Goal: Task Accomplishment & Management: Manage account settings

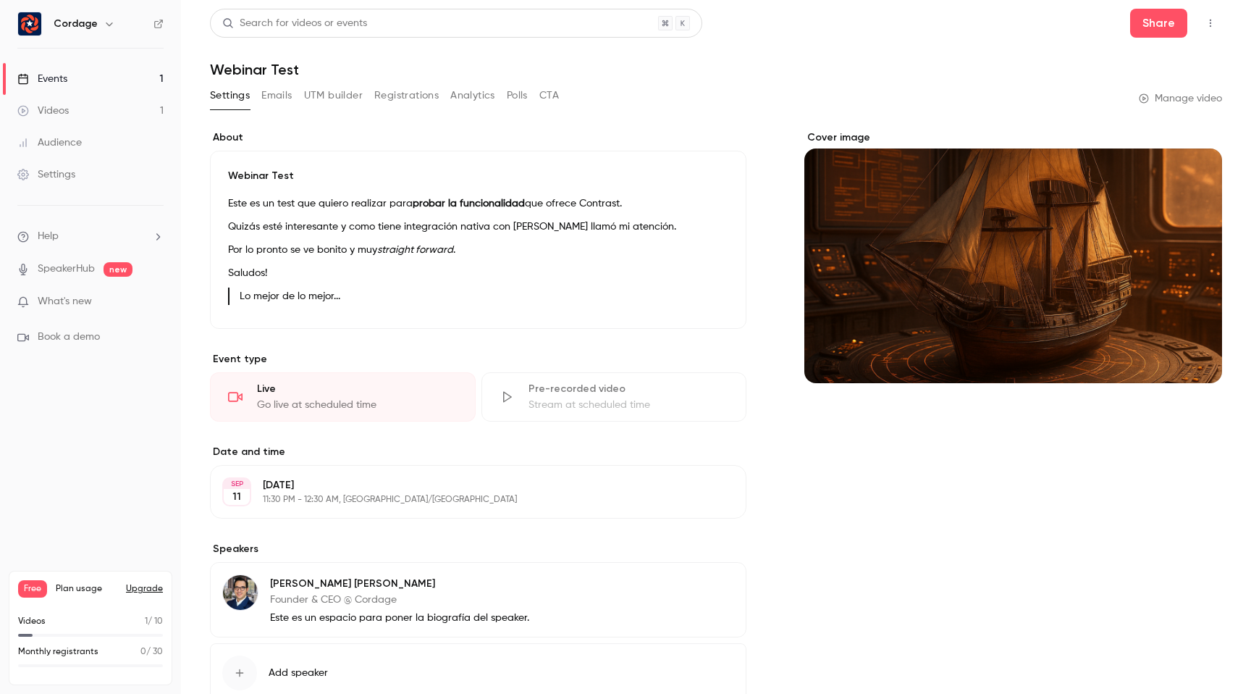
click at [546, 93] on button "CTA" at bounding box center [550, 95] width 20 height 23
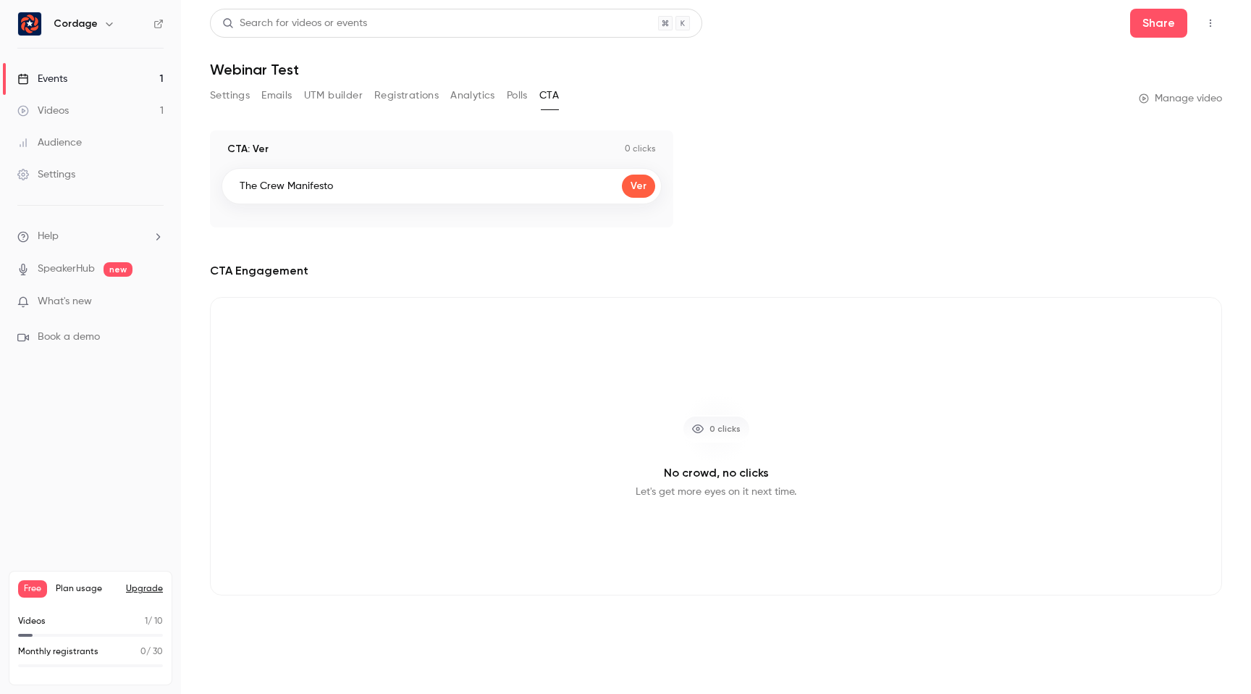
click at [521, 97] on button "Polls" at bounding box center [517, 95] width 21 height 23
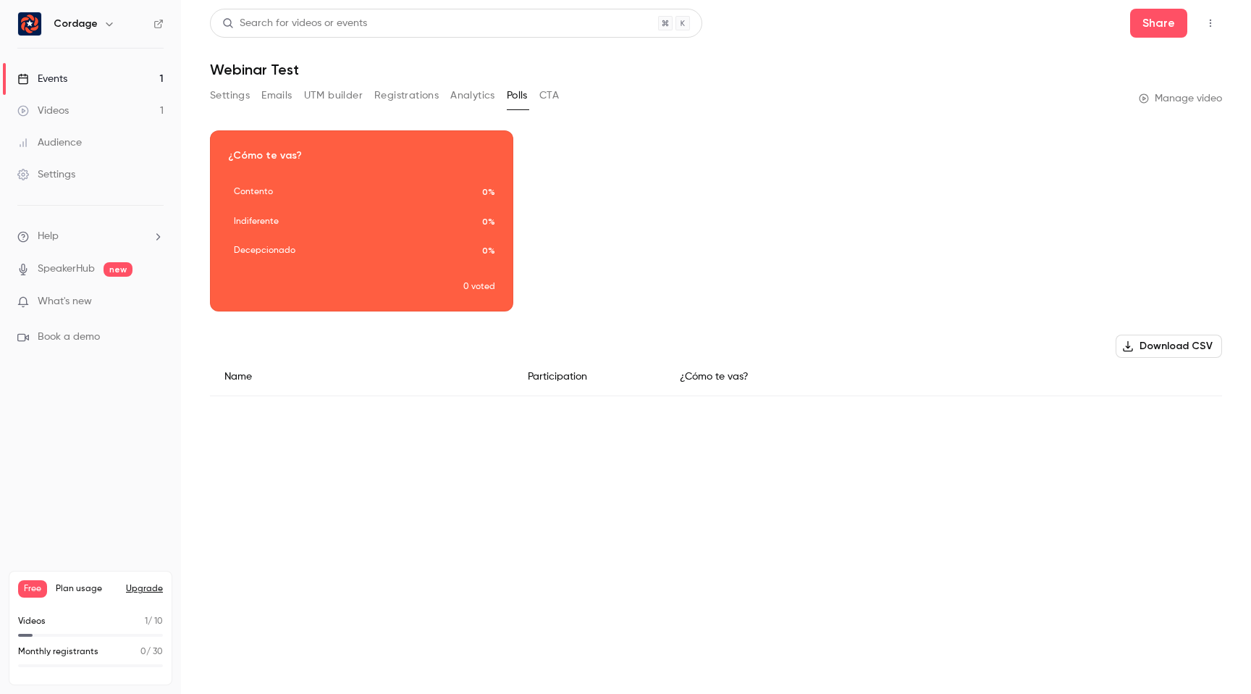
click at [474, 98] on button "Analytics" at bounding box center [472, 95] width 45 height 23
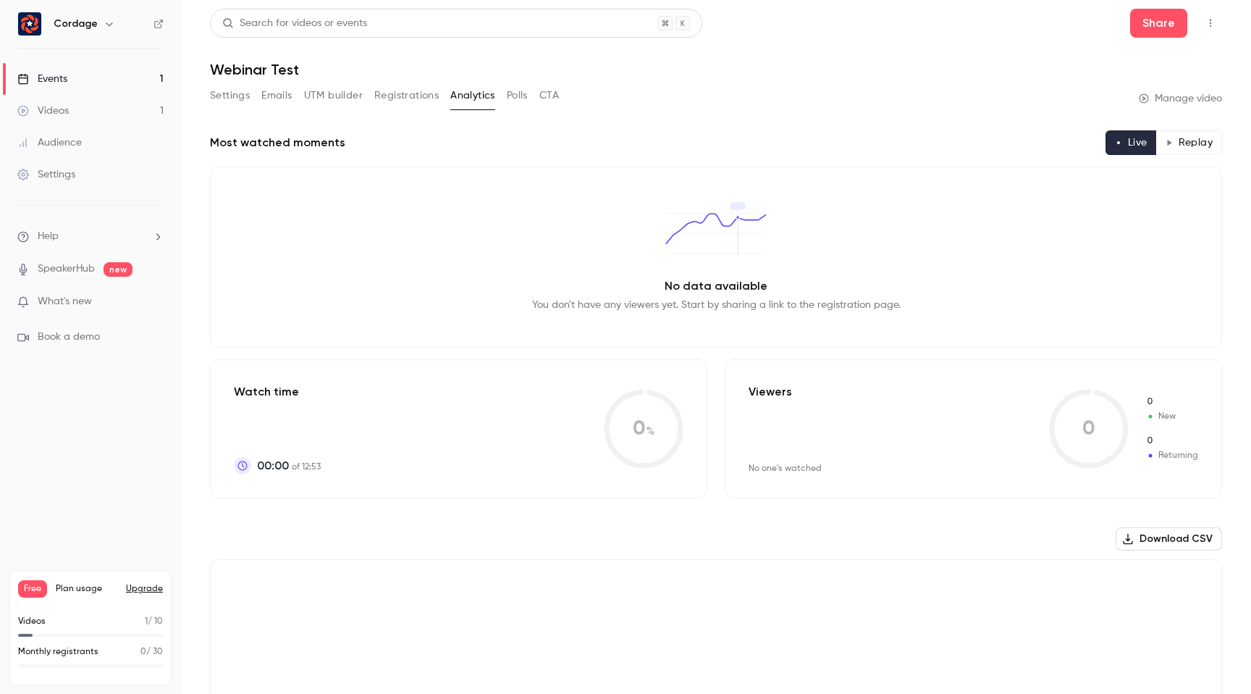
click at [414, 97] on button "Registrations" at bounding box center [406, 95] width 64 height 23
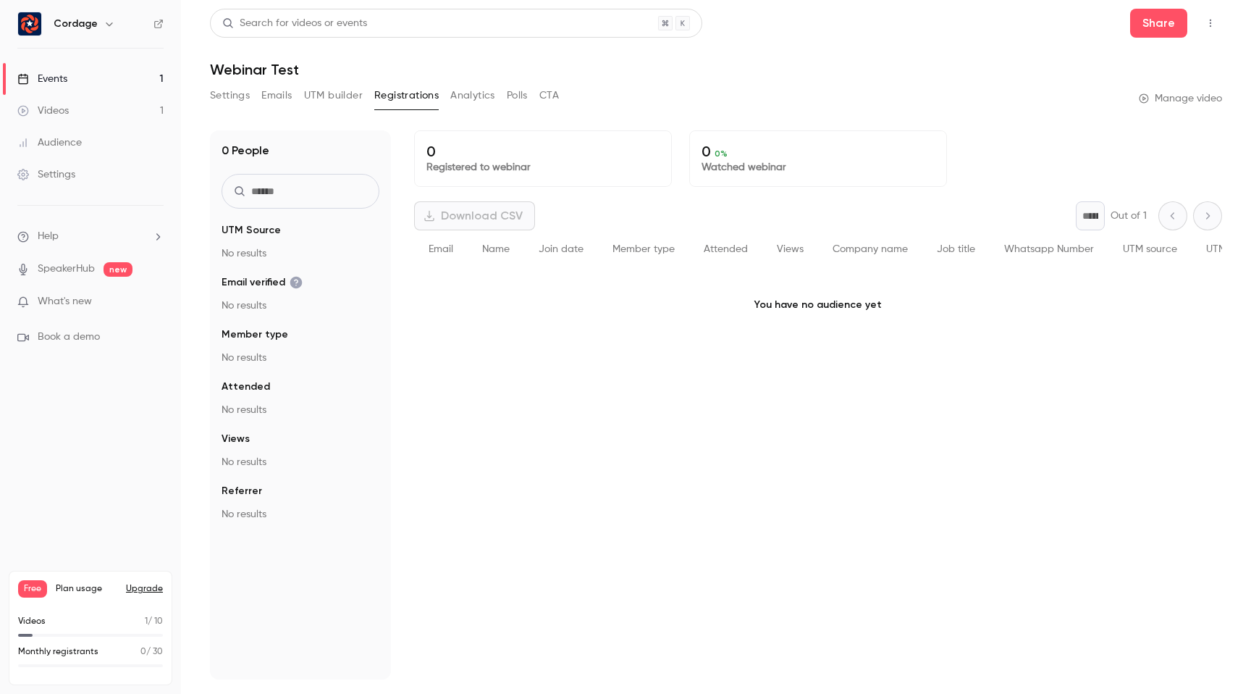
click at [327, 93] on button "UTM builder" at bounding box center [333, 95] width 59 height 23
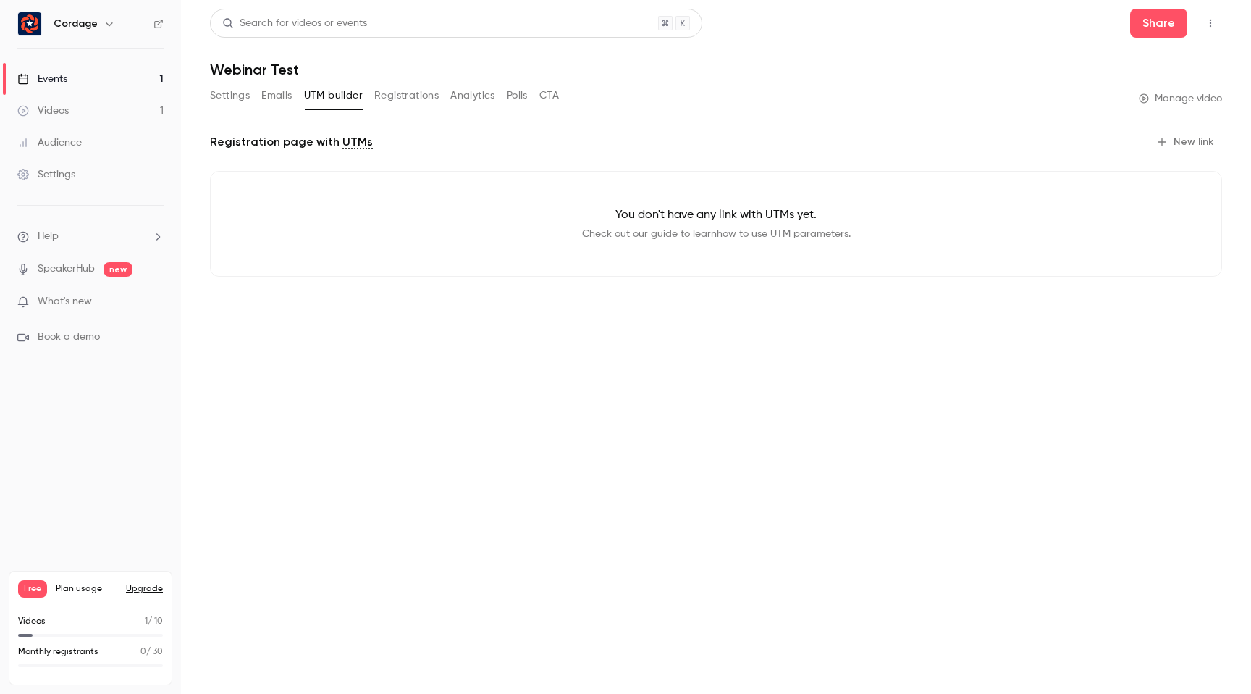
click at [272, 90] on button "Emails" at bounding box center [276, 95] width 30 height 23
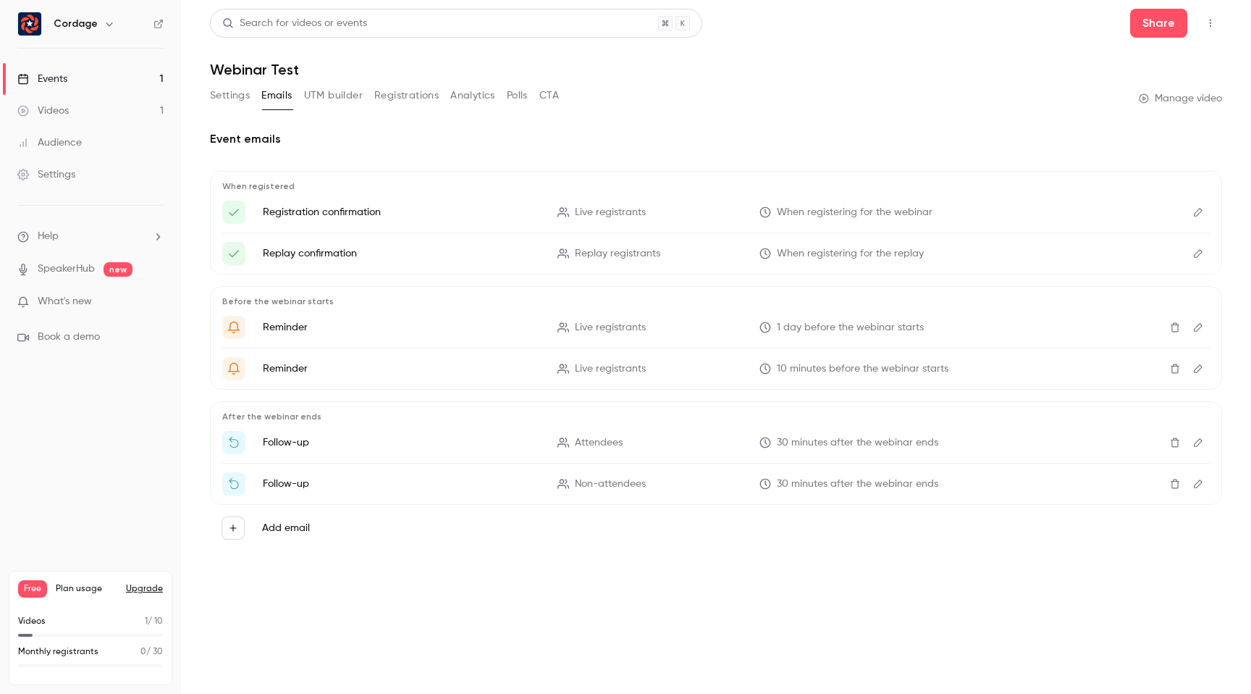
click at [235, 96] on button "Settings" at bounding box center [230, 95] width 40 height 23
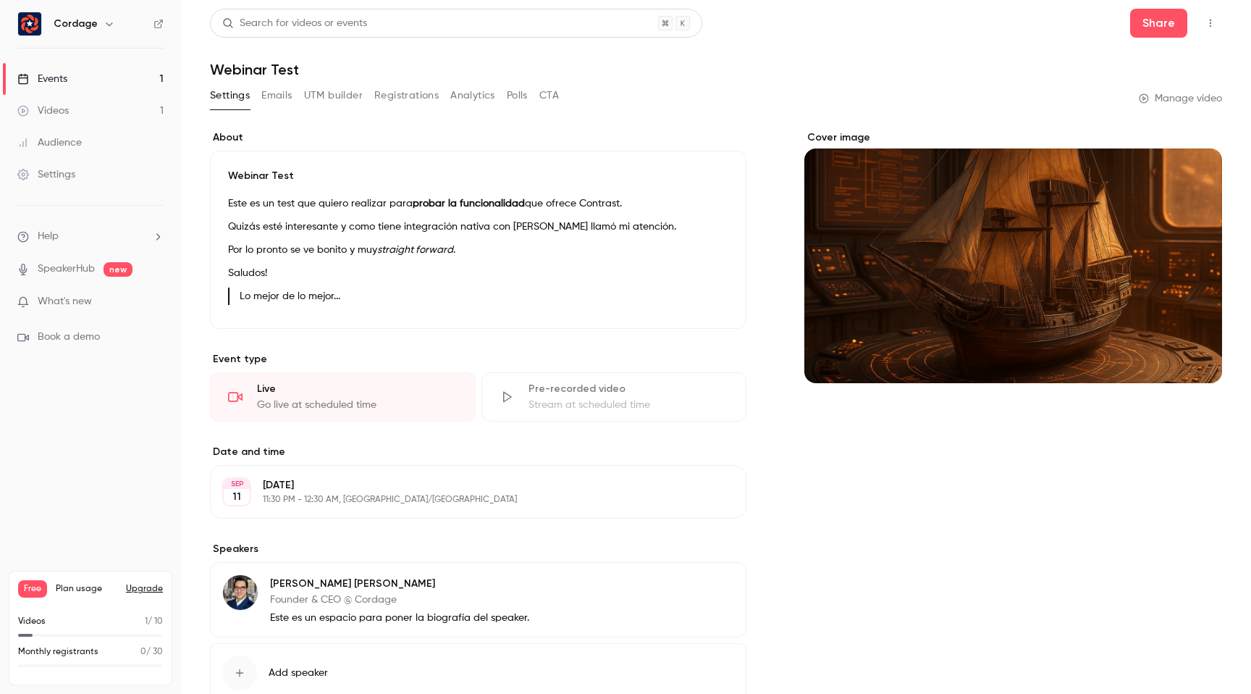
click at [1207, 20] on icon "button" at bounding box center [1211, 23] width 12 height 10
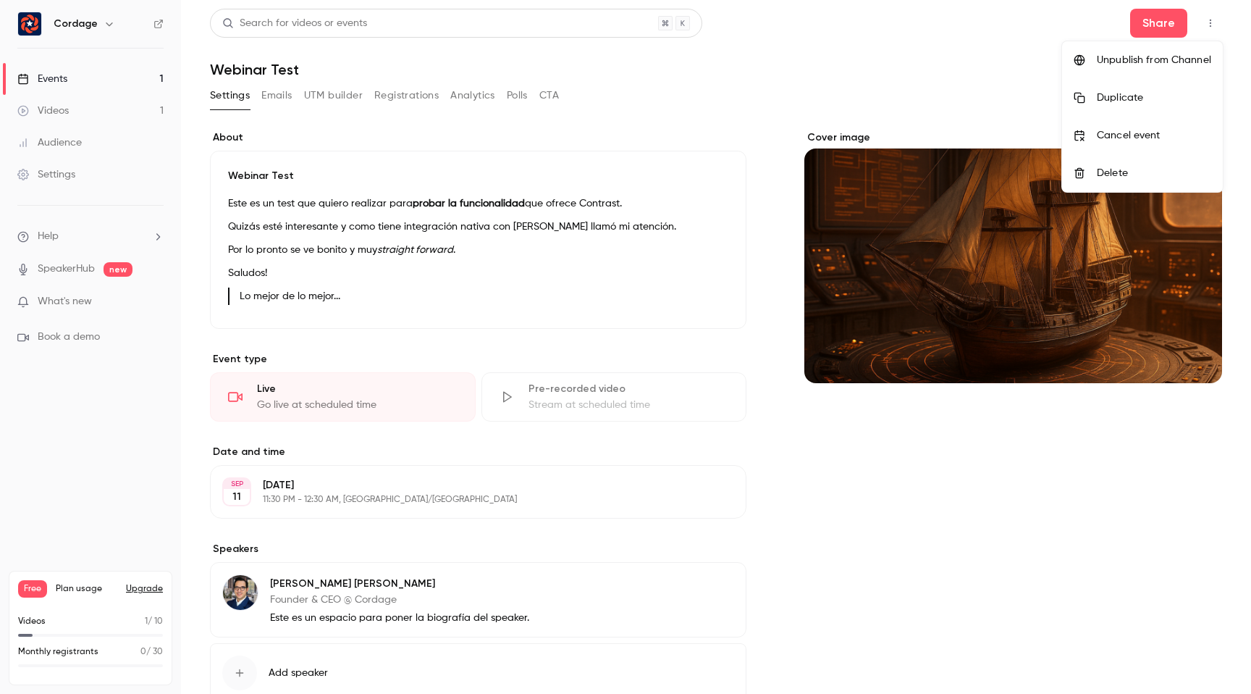
click at [972, 66] on div at bounding box center [625, 347] width 1251 height 694
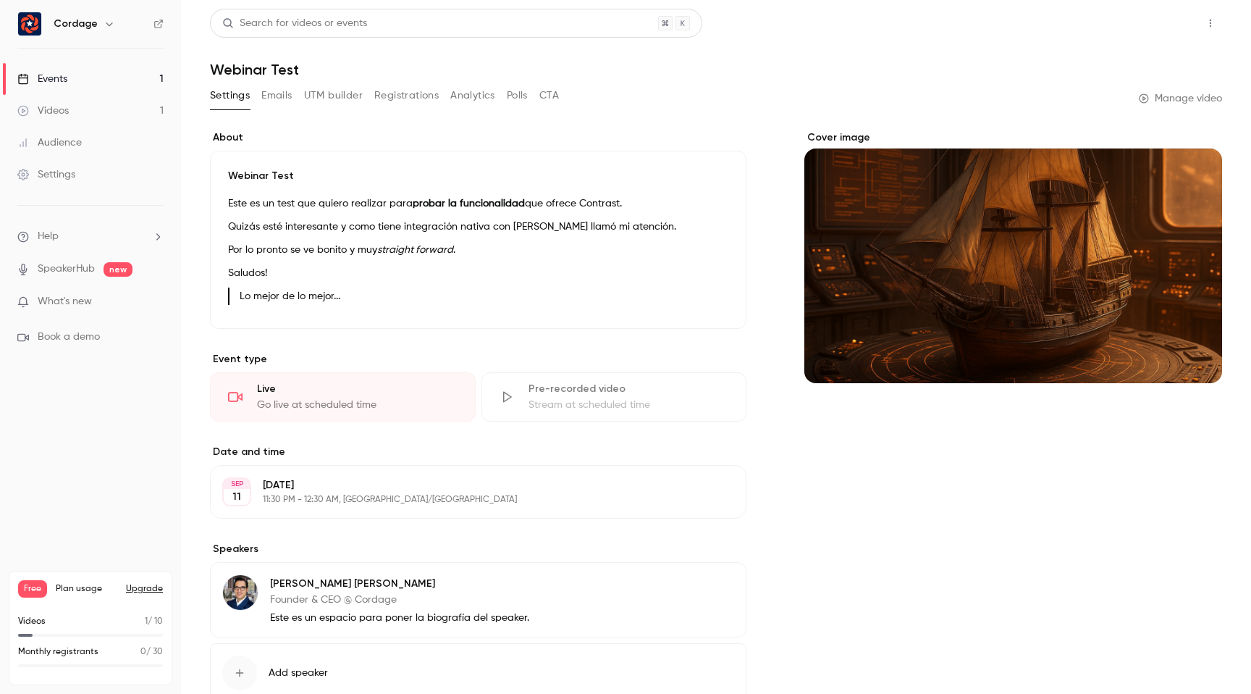
click at [1158, 21] on button "Share" at bounding box center [1158, 23] width 57 height 29
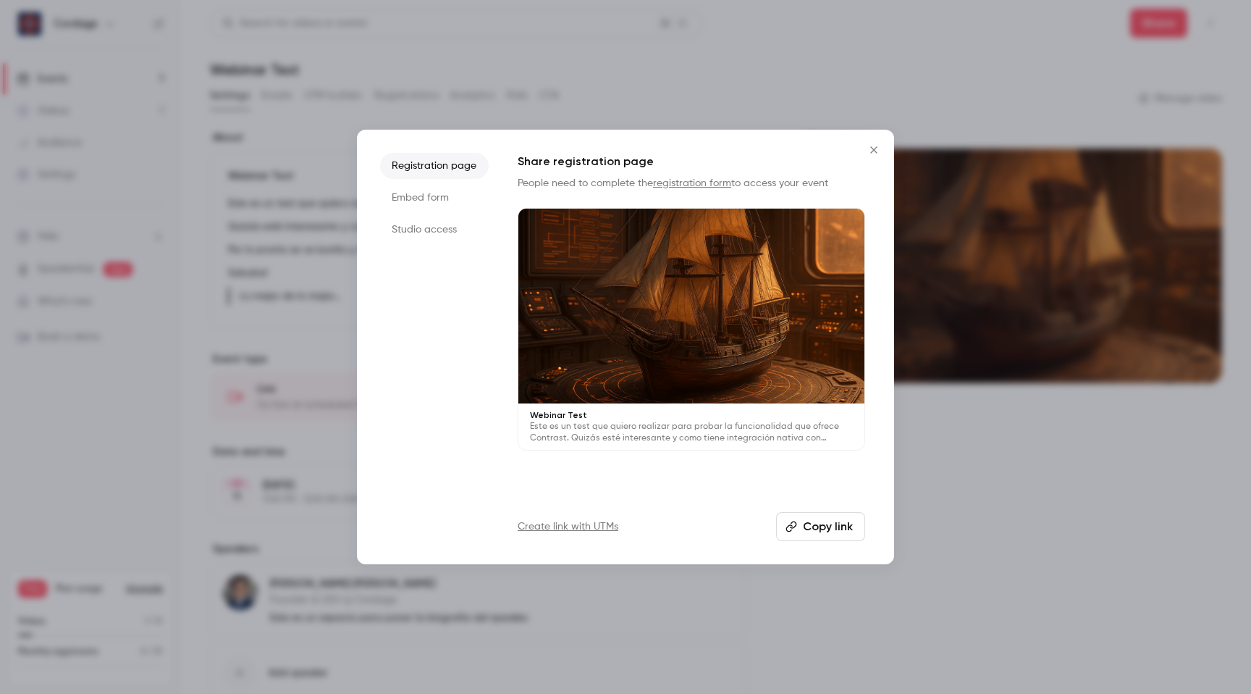
click at [417, 204] on li "Embed form" at bounding box center [434, 198] width 109 height 26
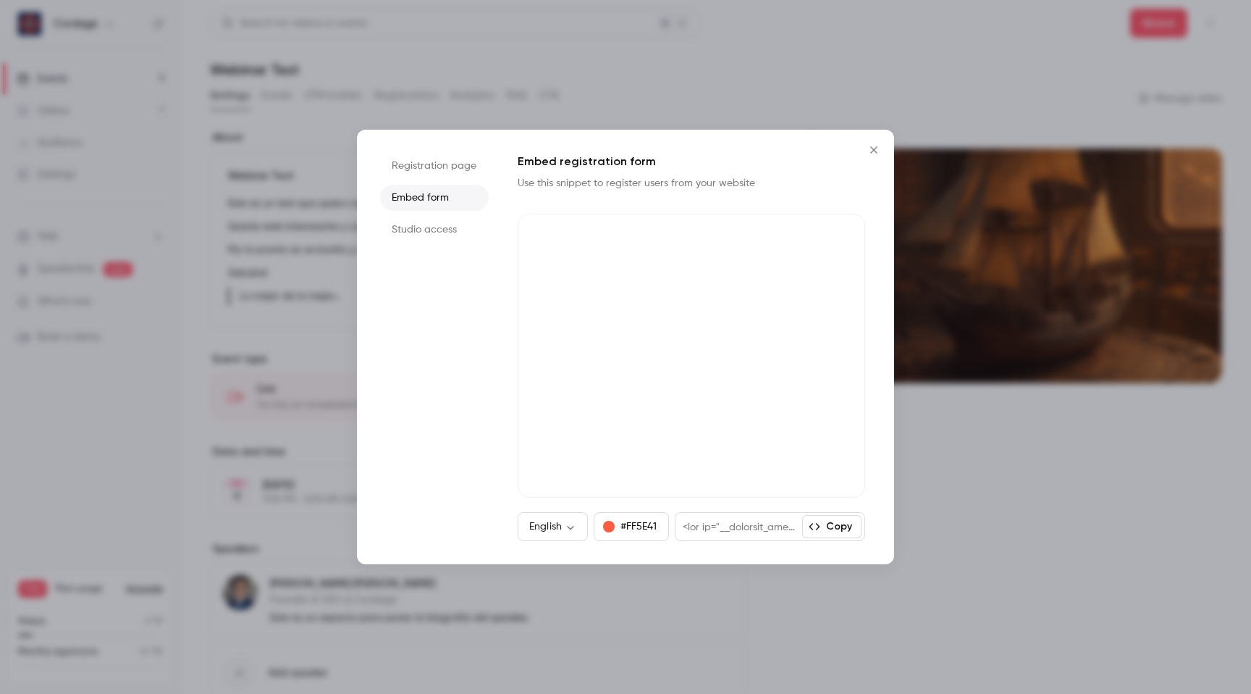
click at [446, 225] on li "Studio access" at bounding box center [434, 230] width 109 height 26
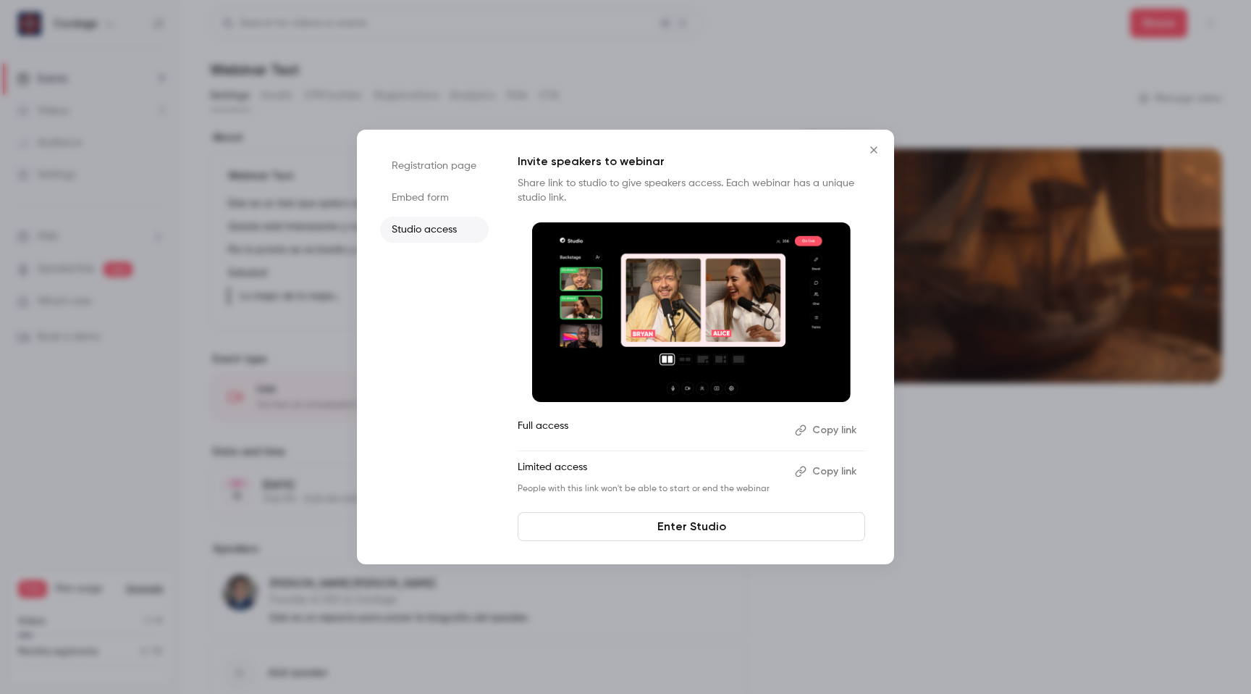
click at [870, 150] on icon "Close" at bounding box center [873, 150] width 17 height 12
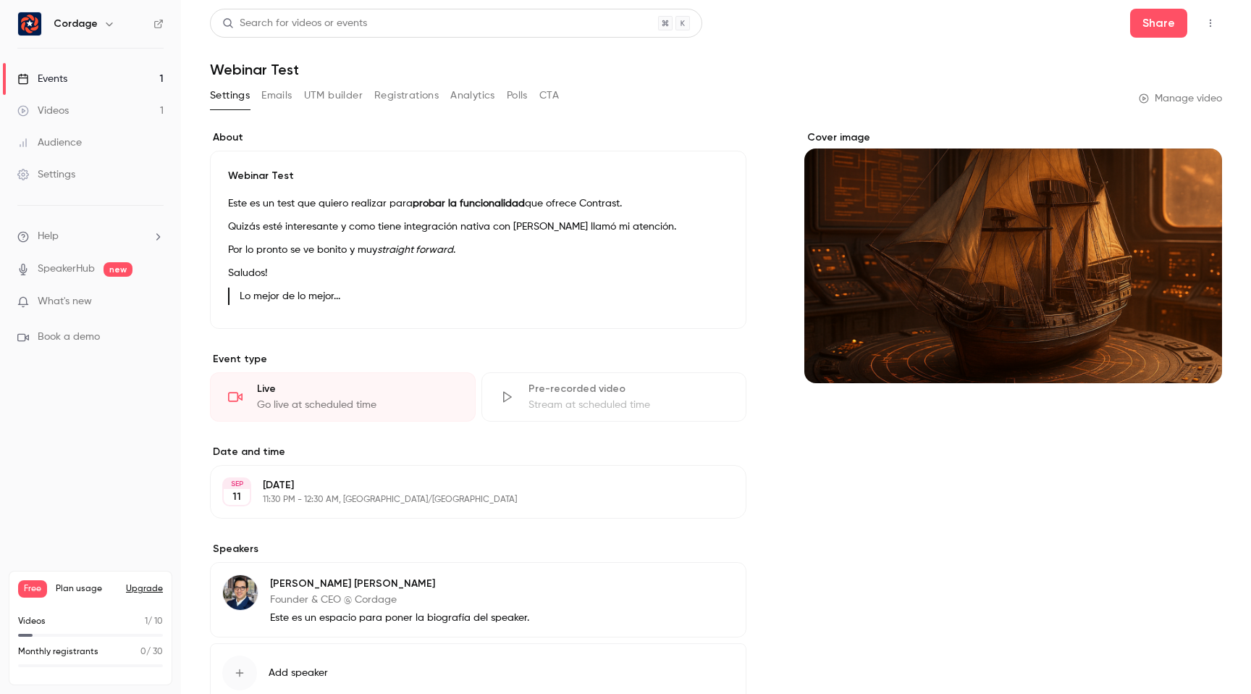
click at [1206, 25] on icon "button" at bounding box center [1211, 23] width 12 height 10
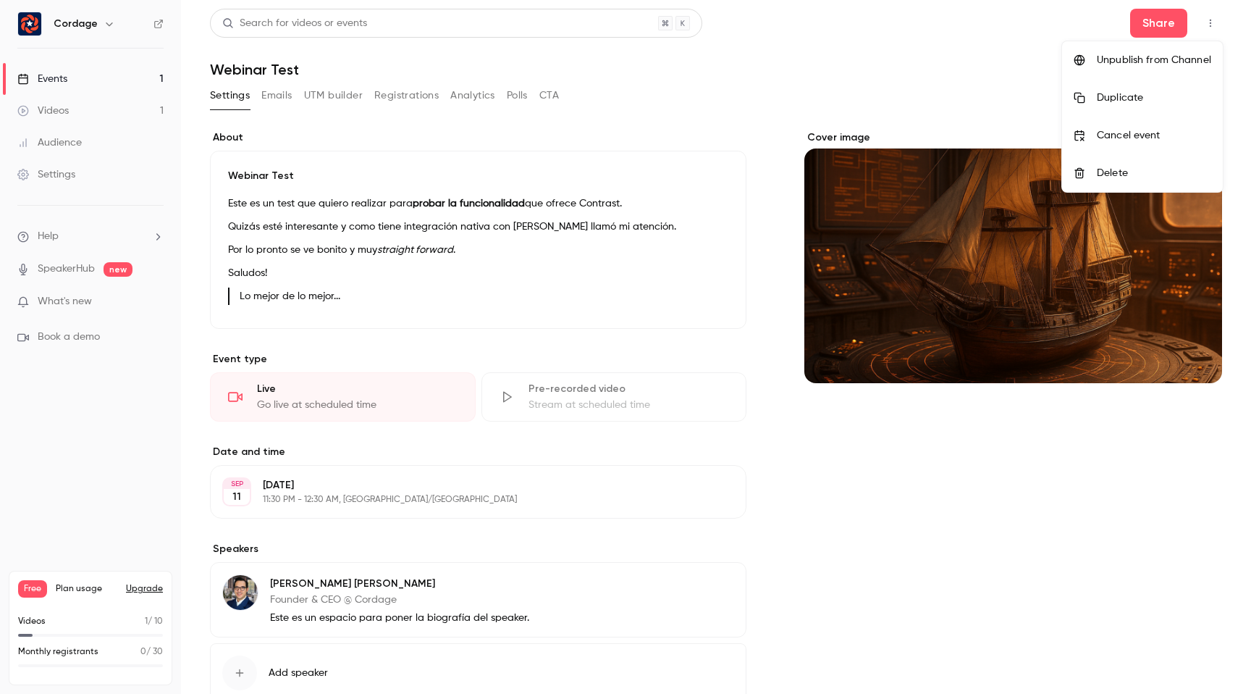
click at [1206, 25] on div at bounding box center [625, 347] width 1251 height 694
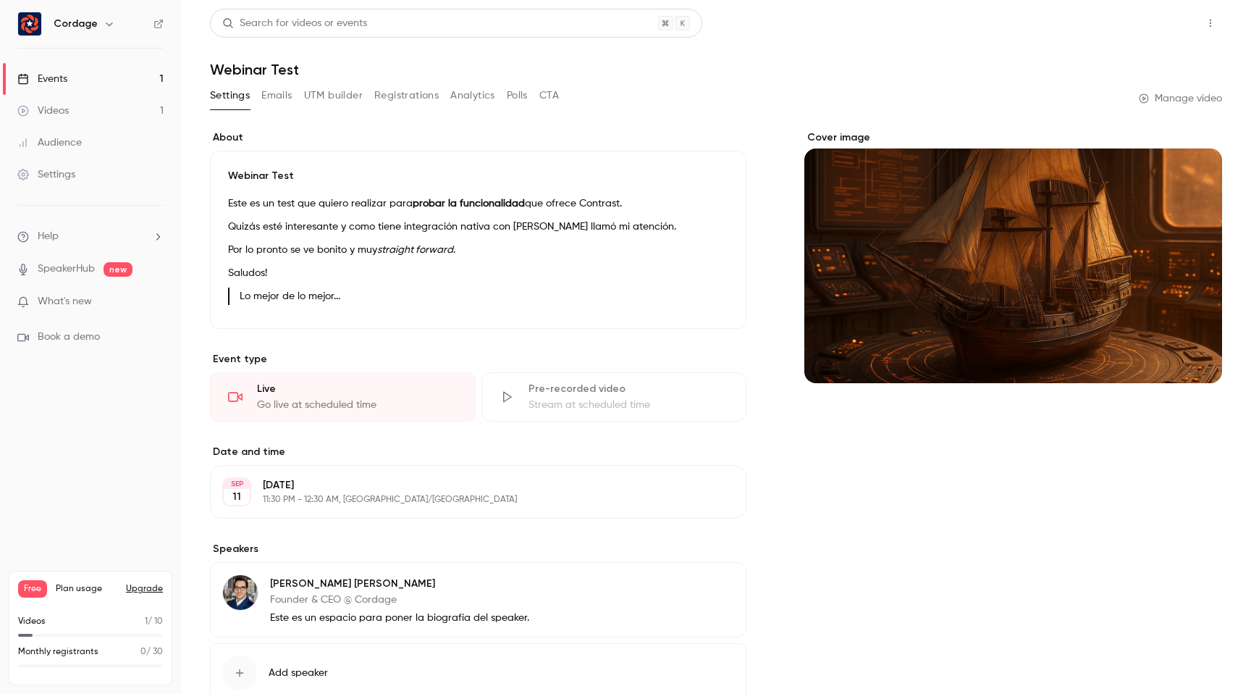
click at [1167, 23] on button "Share" at bounding box center [1158, 23] width 57 height 29
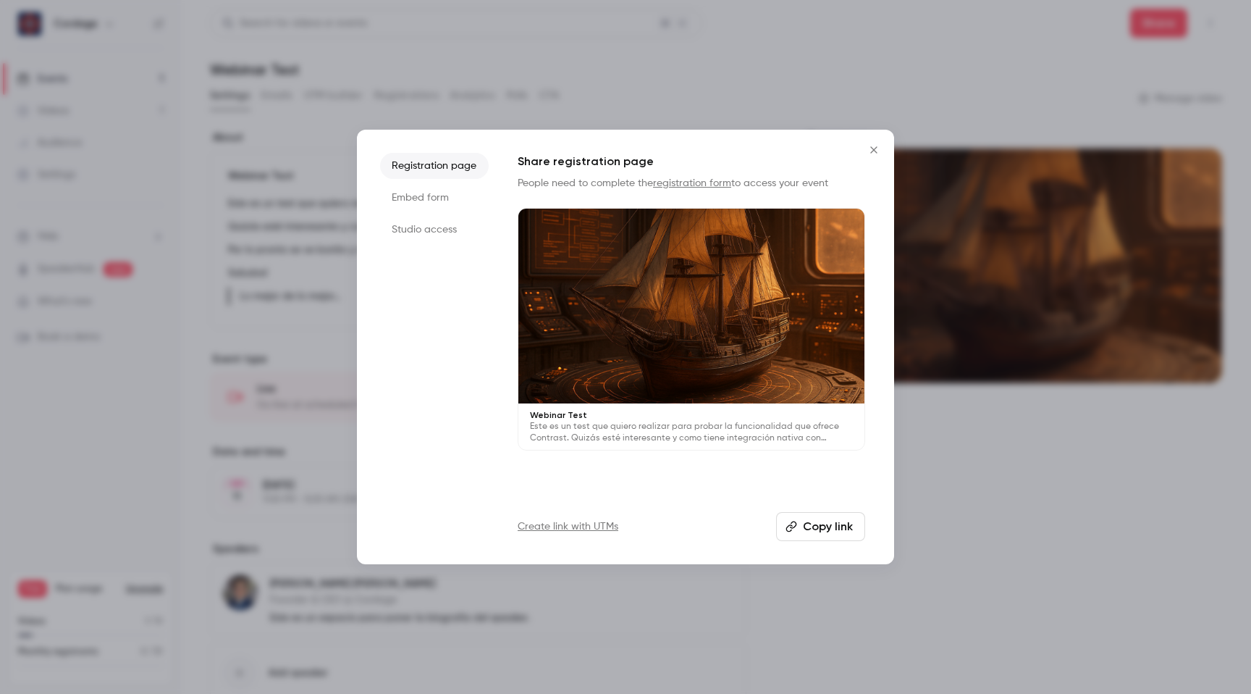
click at [873, 147] on icon "Close" at bounding box center [873, 150] width 17 height 12
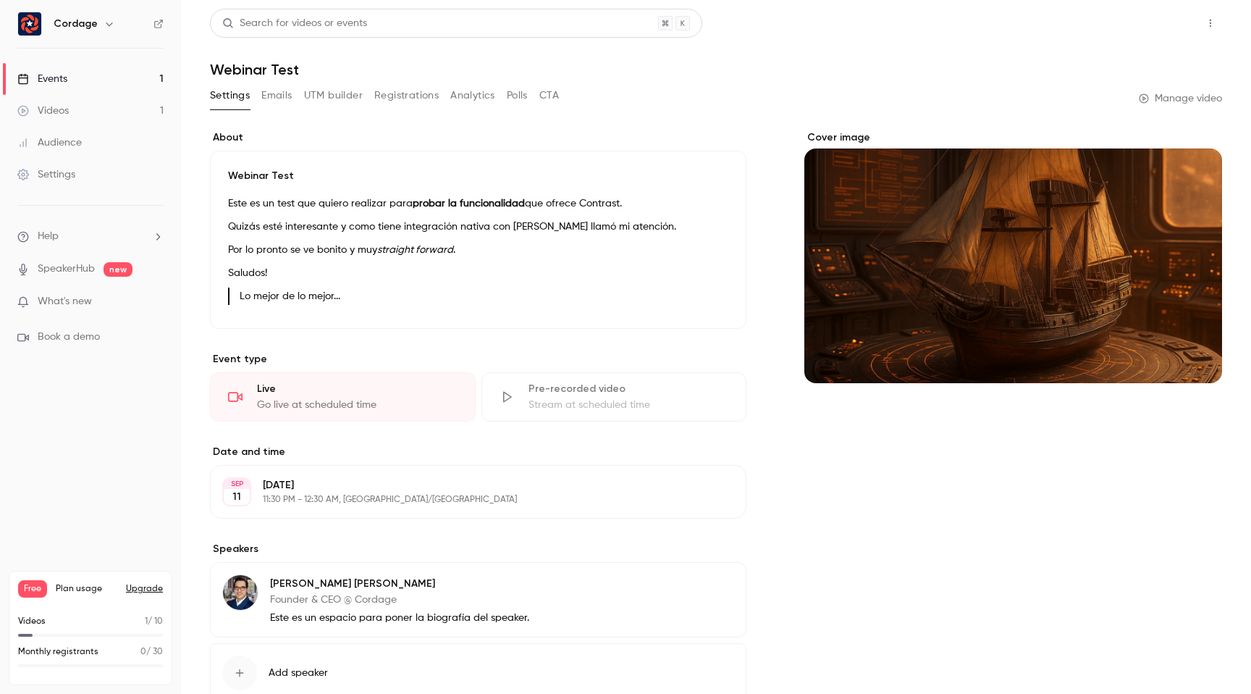
click at [1145, 29] on button "Share" at bounding box center [1158, 23] width 57 height 29
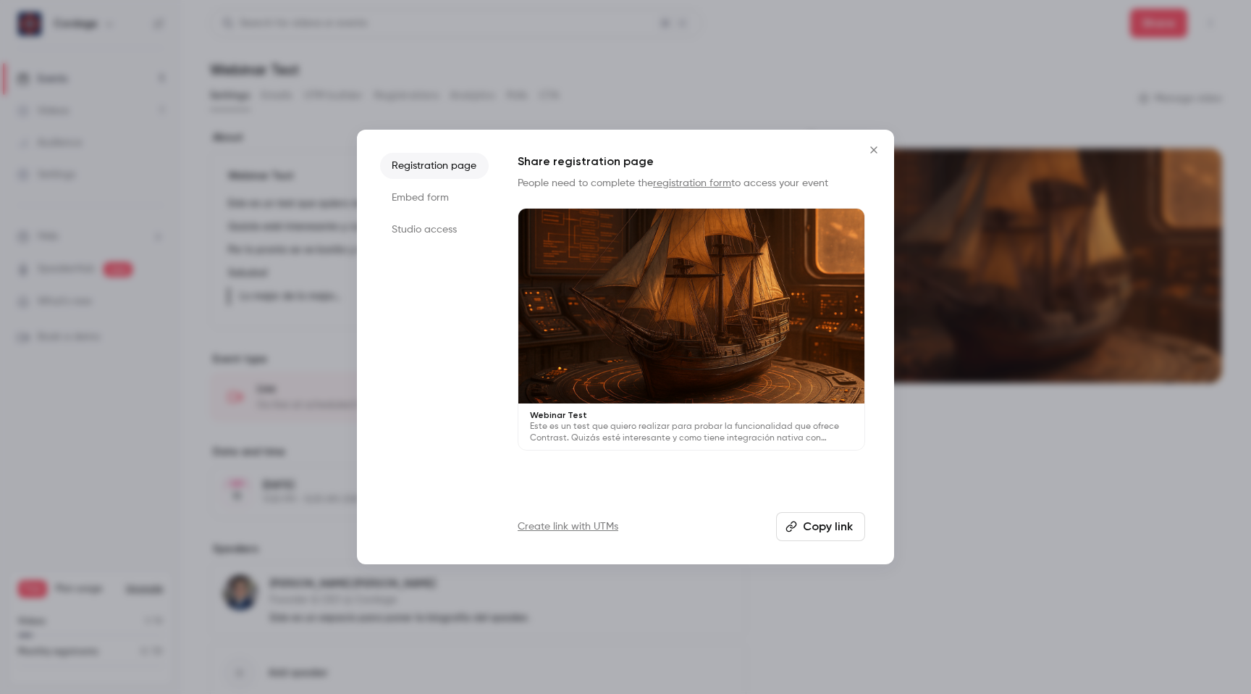
click at [714, 185] on link "registration form" at bounding box center [692, 183] width 78 height 10
click at [877, 152] on icon "Close" at bounding box center [873, 150] width 17 height 12
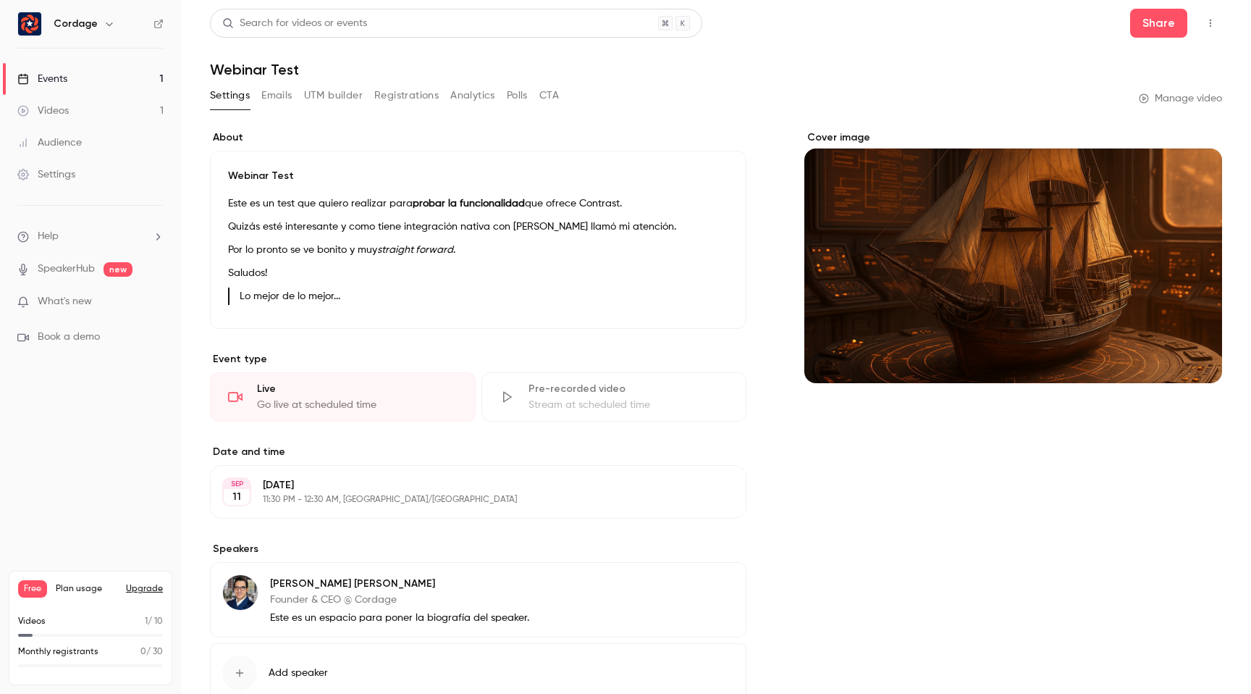
click at [68, 111] on div "Videos" at bounding box center [42, 111] width 51 height 14
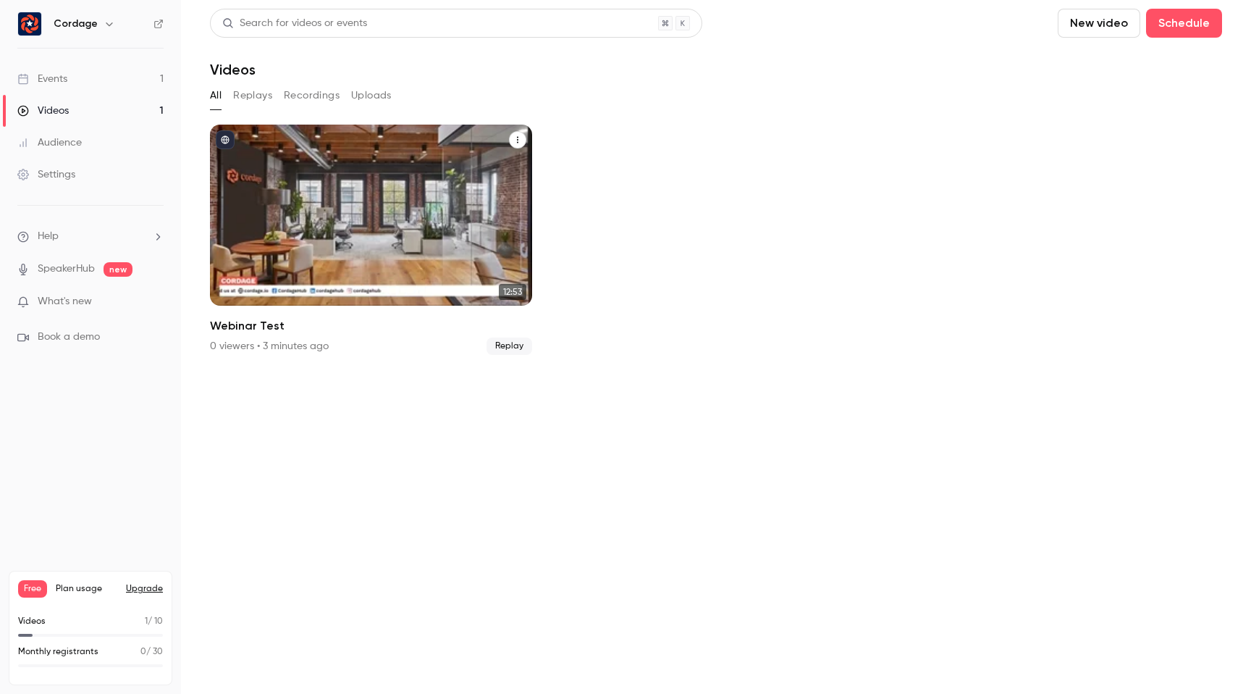
click at [518, 140] on icon "Webinar Test" at bounding box center [517, 140] width 1 height 7
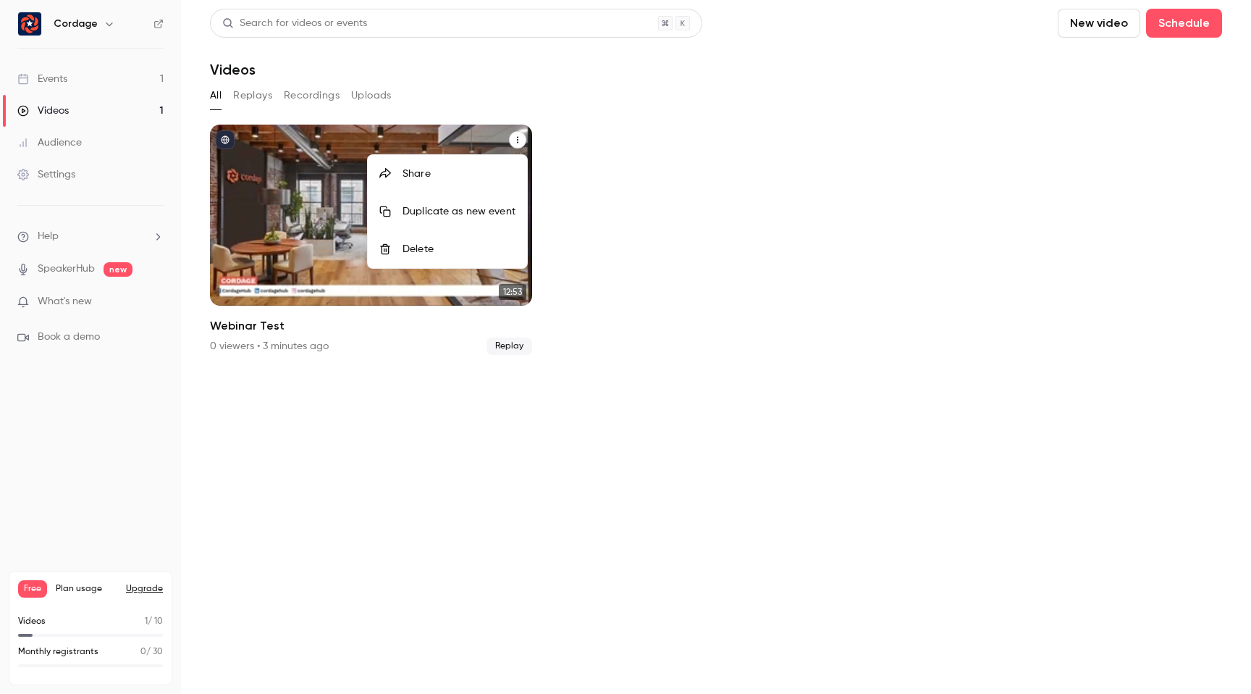
click at [447, 173] on div "Share" at bounding box center [459, 174] width 113 height 14
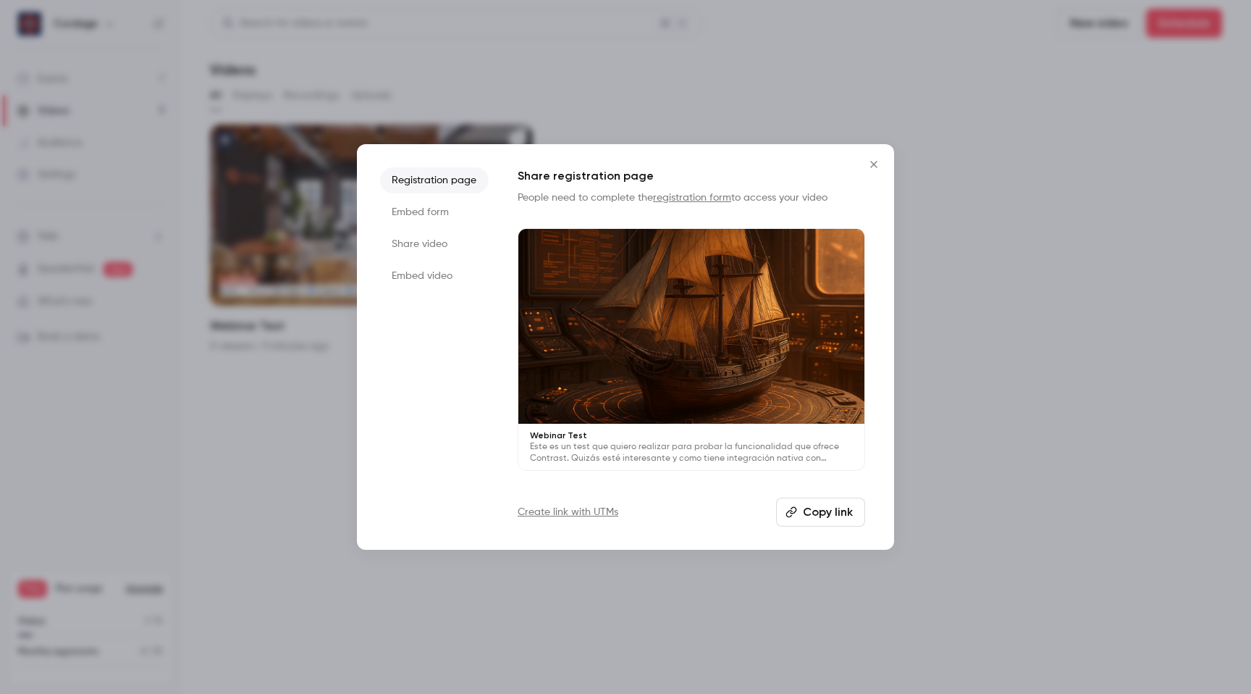
click at [871, 164] on icon "Close" at bounding box center [873, 165] width 17 height 12
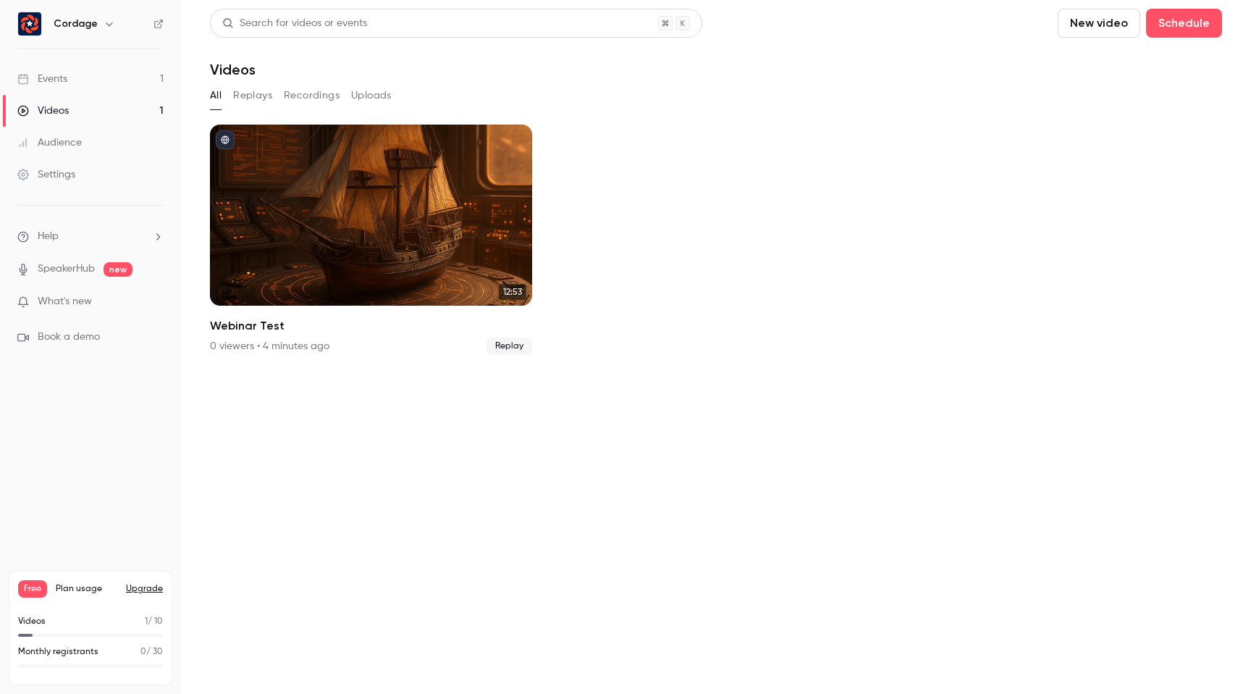
click at [356, 400] on section "Search for videos or events New video Schedule Videos All Replays Recordings Up…" at bounding box center [716, 347] width 1012 height 676
click at [65, 79] on div "Events" at bounding box center [42, 79] width 50 height 14
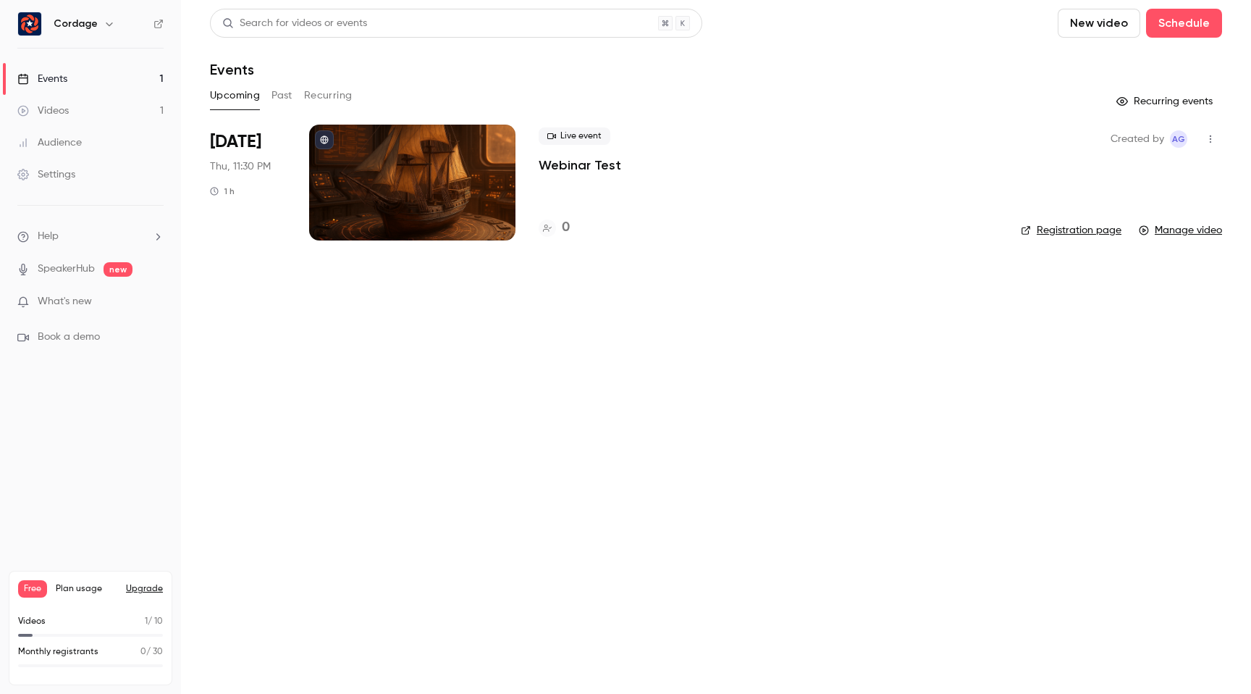
click at [1211, 138] on icon "button" at bounding box center [1211, 139] width 12 height 10
click at [1058, 106] on div at bounding box center [625, 347] width 1251 height 694
click at [1152, 104] on button "Recurring events" at bounding box center [1166, 101] width 112 height 23
click at [1162, 104] on button "Recurring events" at bounding box center [1166, 101] width 112 height 23
click at [1191, 232] on link "Manage video" at bounding box center [1180, 230] width 83 height 14
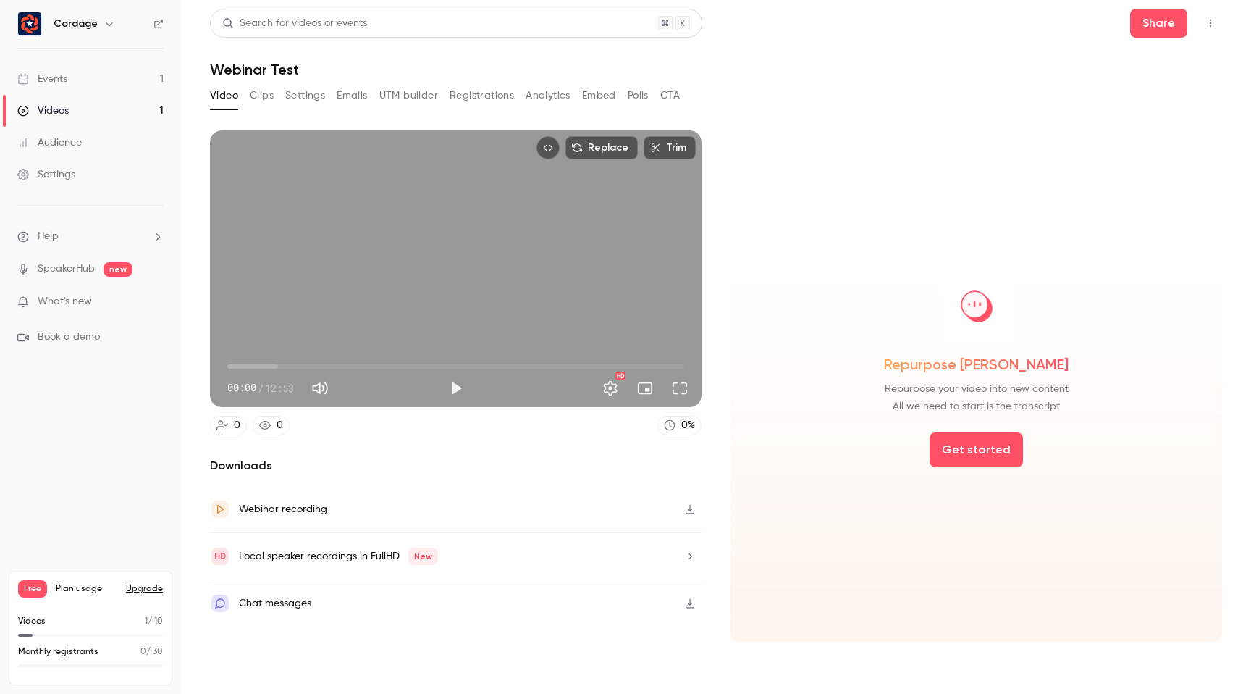
click at [662, 151] on button "Trim" at bounding box center [670, 147] width 52 height 23
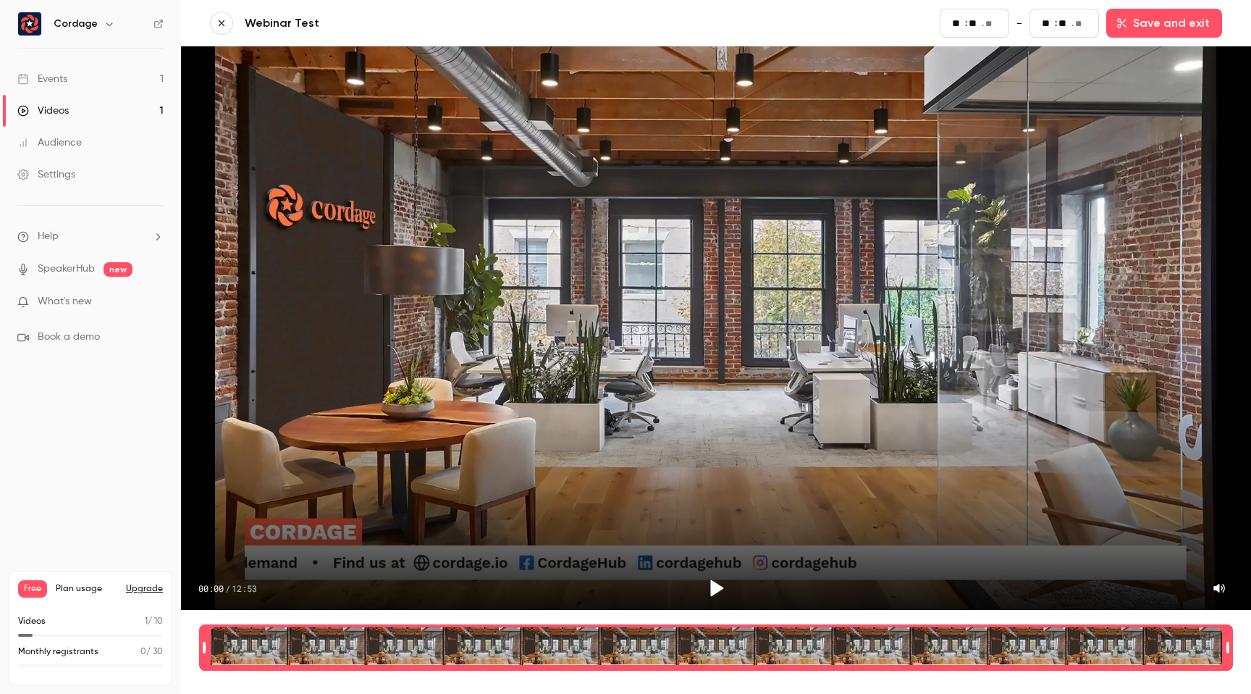
click at [223, 22] on icon "button" at bounding box center [222, 23] width 6 height 6
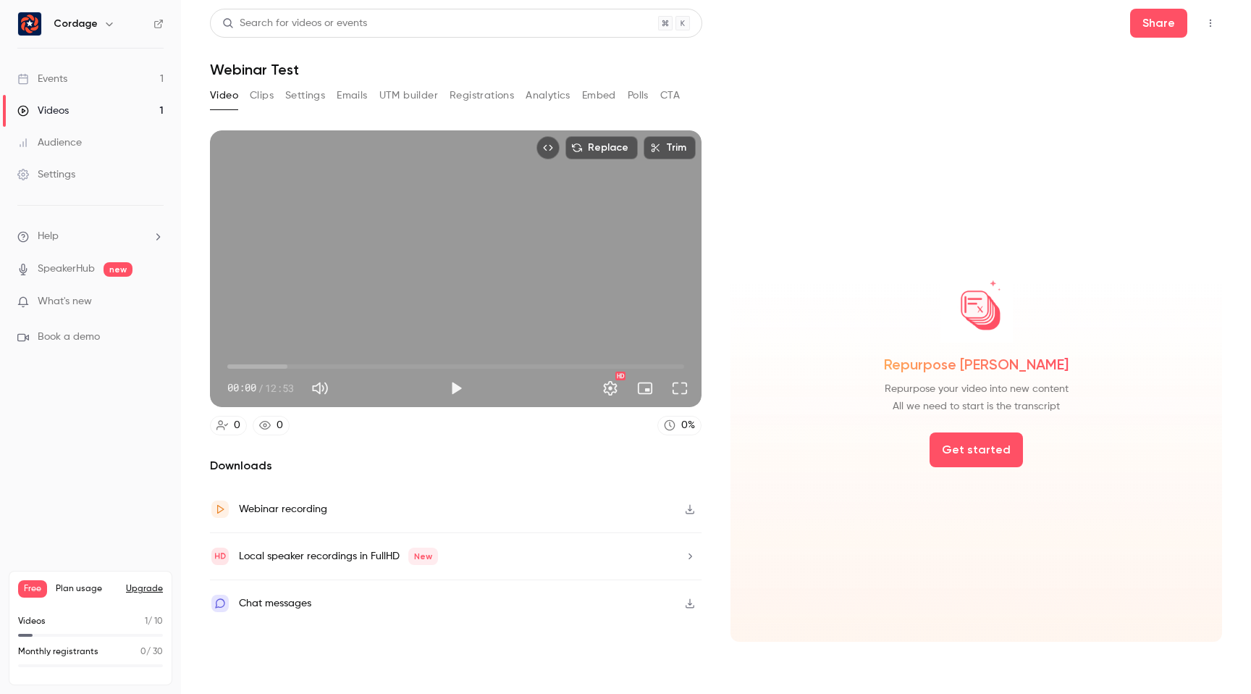
click at [560, 558] on div "Local speaker recordings in FullHD New" at bounding box center [456, 556] width 492 height 47
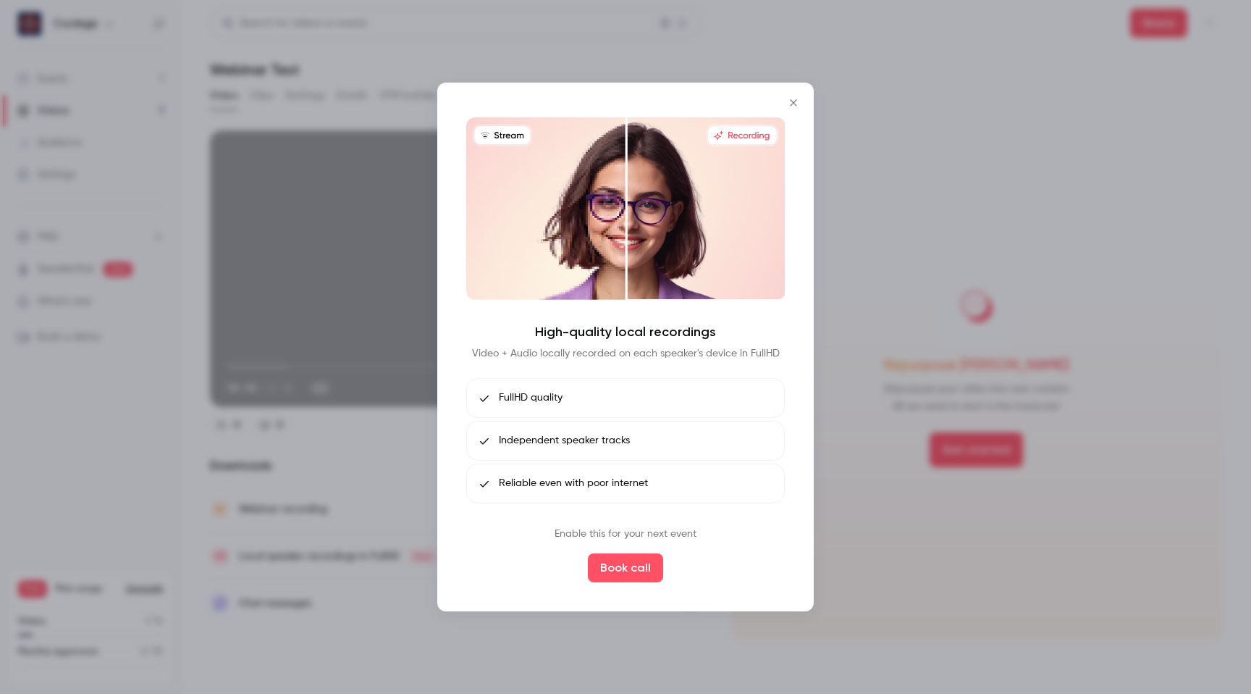
click at [794, 104] on icon "Close" at bounding box center [793, 102] width 7 height 7
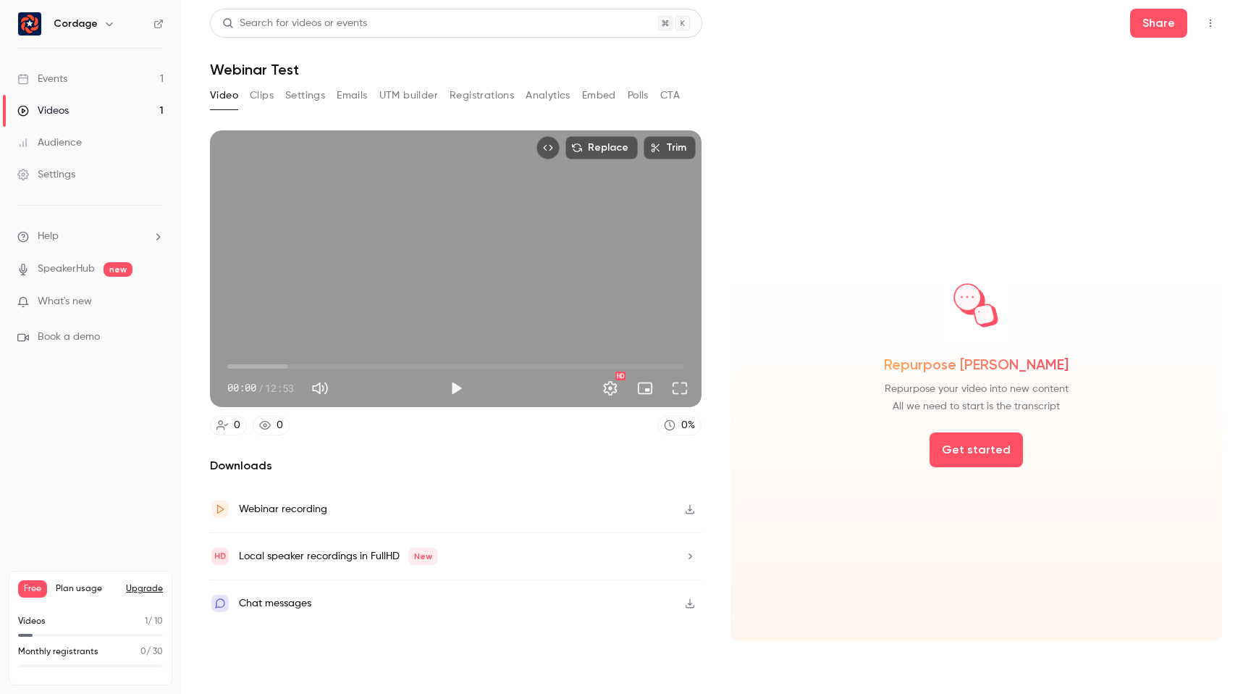
click at [263, 96] on button "Clips" at bounding box center [262, 95] width 24 height 23
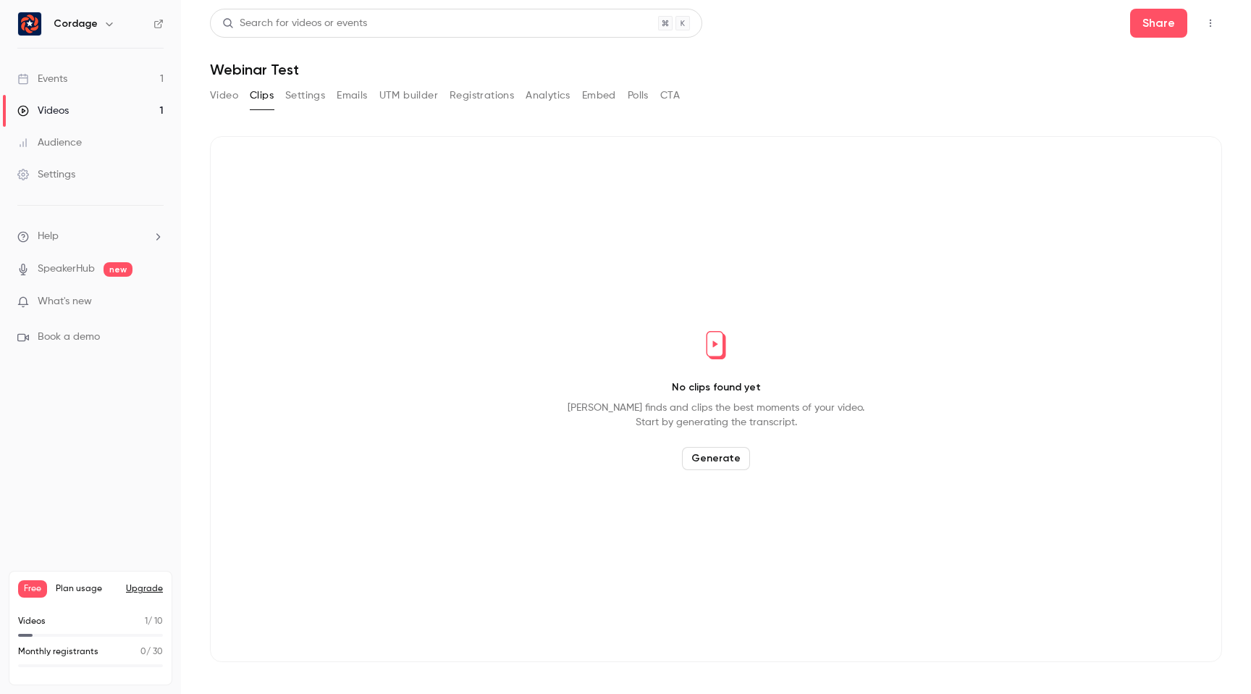
click at [306, 94] on button "Settings" at bounding box center [305, 95] width 40 height 23
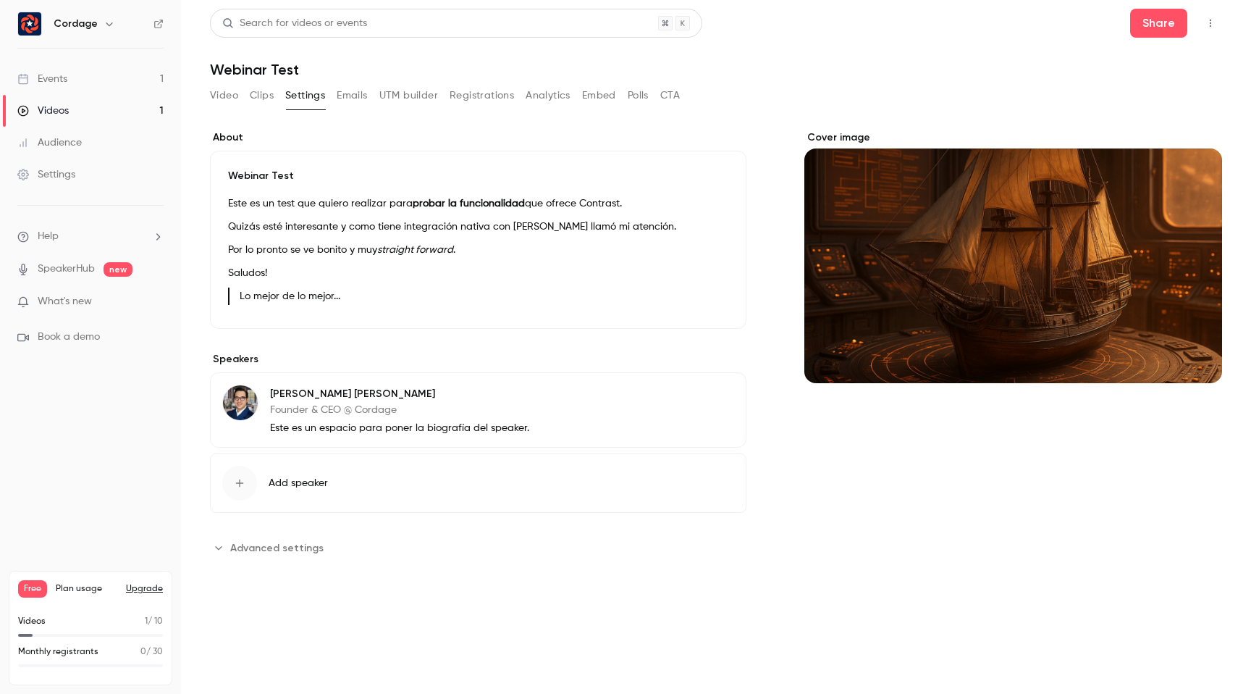
click at [272, 545] on span "Advanced settings" at bounding box center [276, 547] width 93 height 15
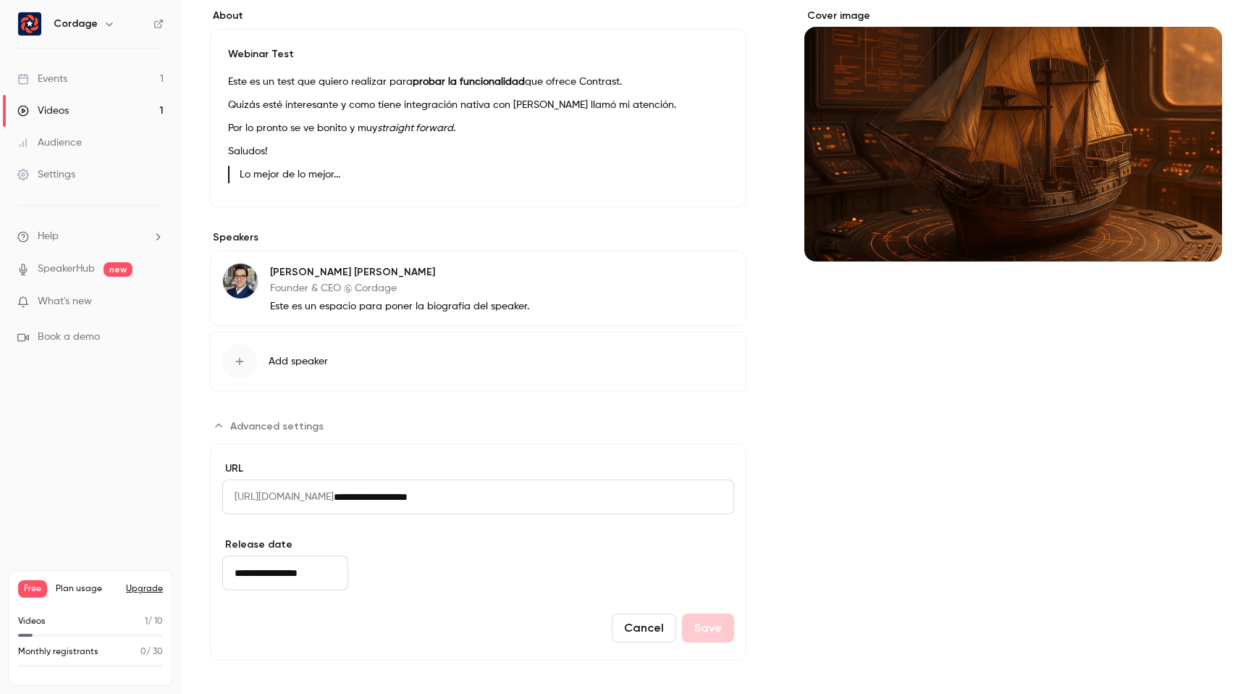
scroll to position [123, 0]
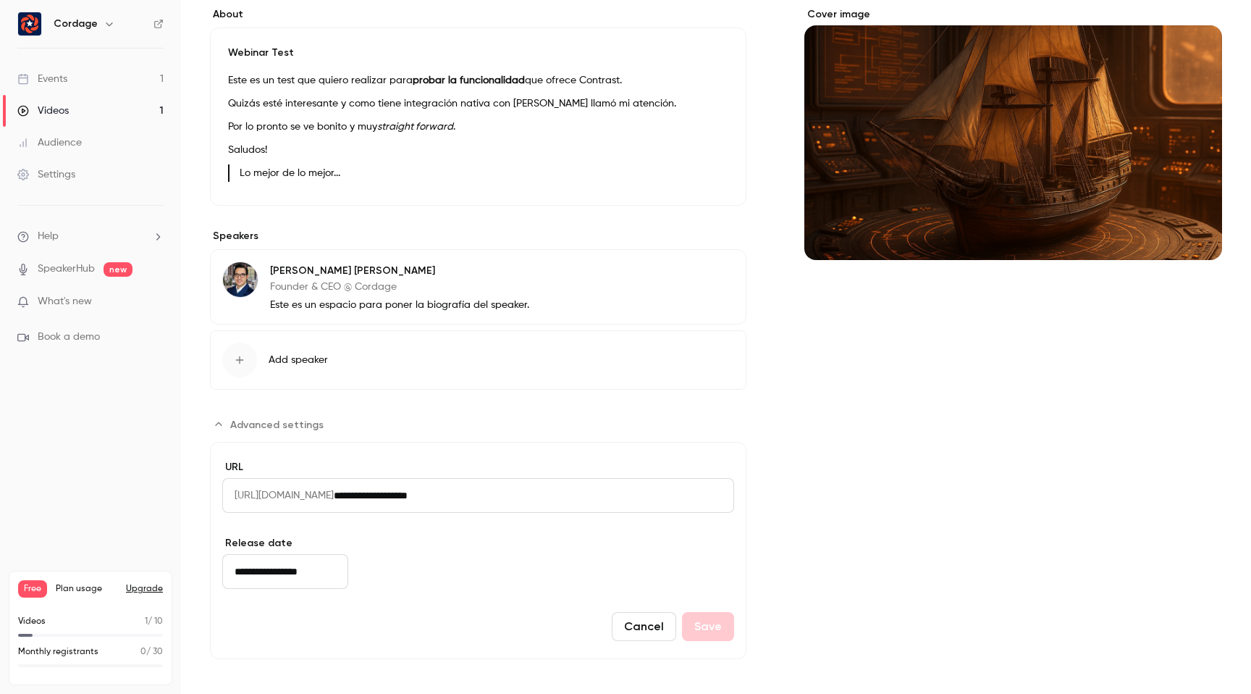
click at [422, 492] on input "**********" at bounding box center [534, 495] width 400 height 35
click at [221, 419] on icon "Advanced settings" at bounding box center [219, 425] width 12 height 12
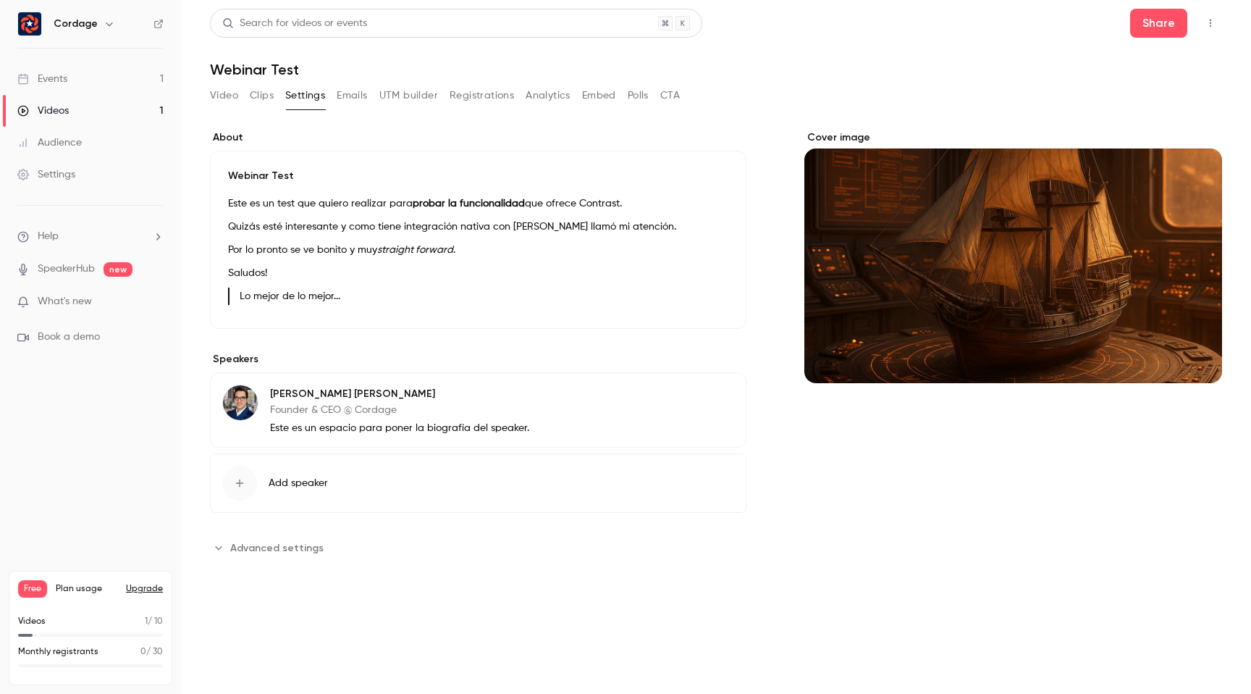
click at [349, 94] on button "Emails" at bounding box center [352, 95] width 30 height 23
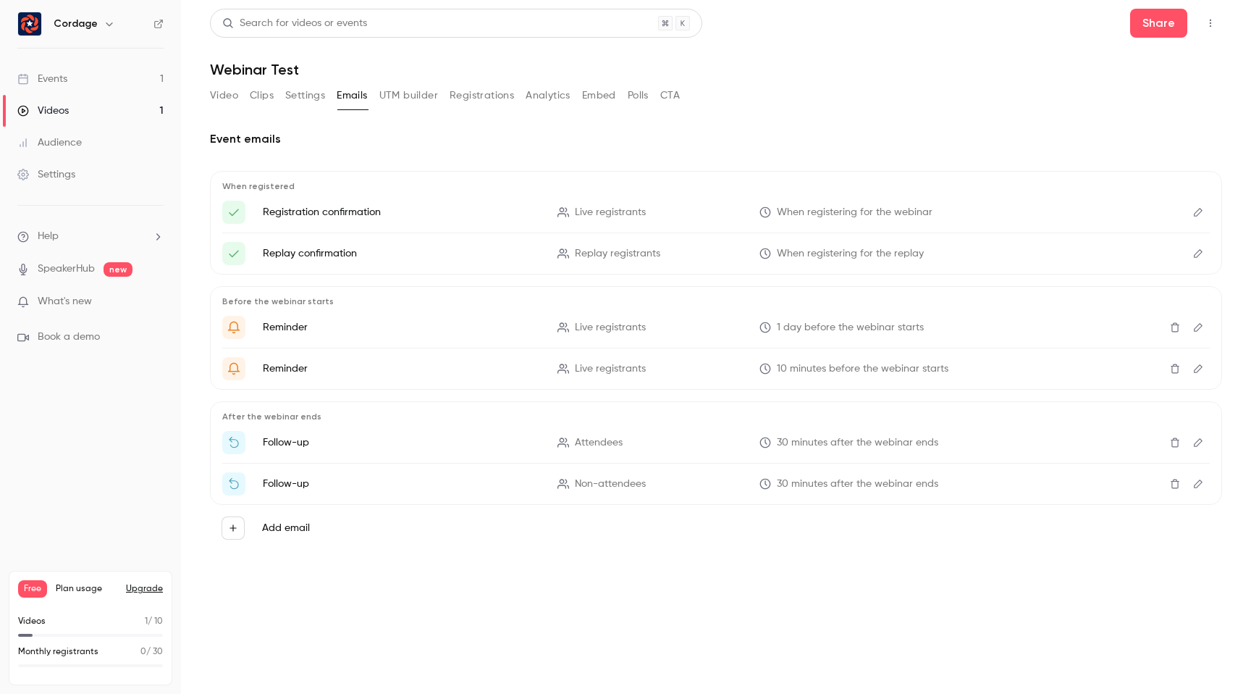
click at [416, 93] on button "UTM builder" at bounding box center [408, 95] width 59 height 23
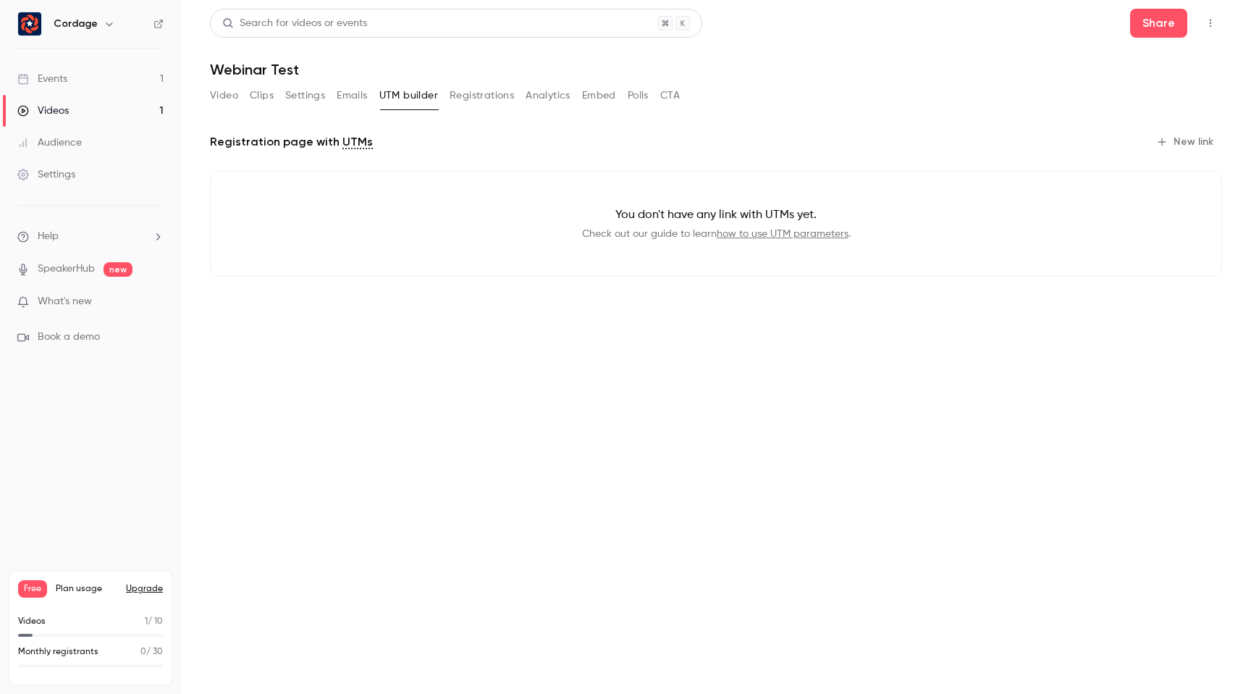
click at [469, 89] on button "Registrations" at bounding box center [482, 95] width 64 height 23
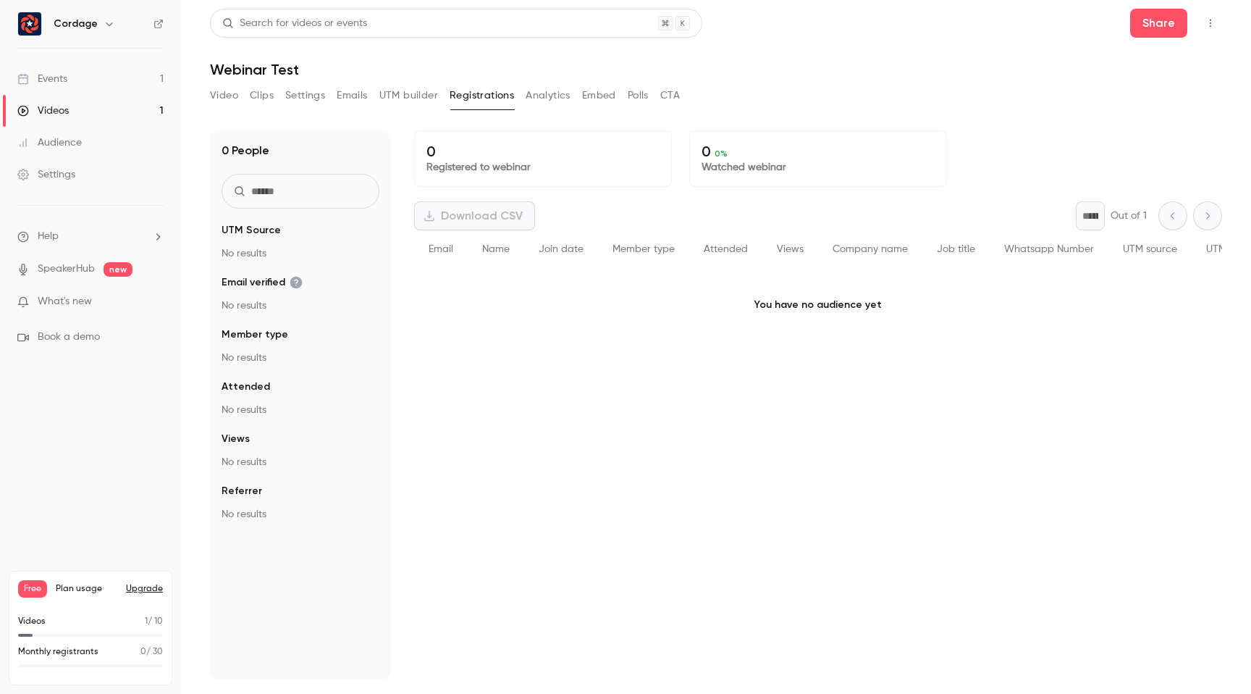
click at [555, 94] on button "Analytics" at bounding box center [548, 95] width 45 height 23
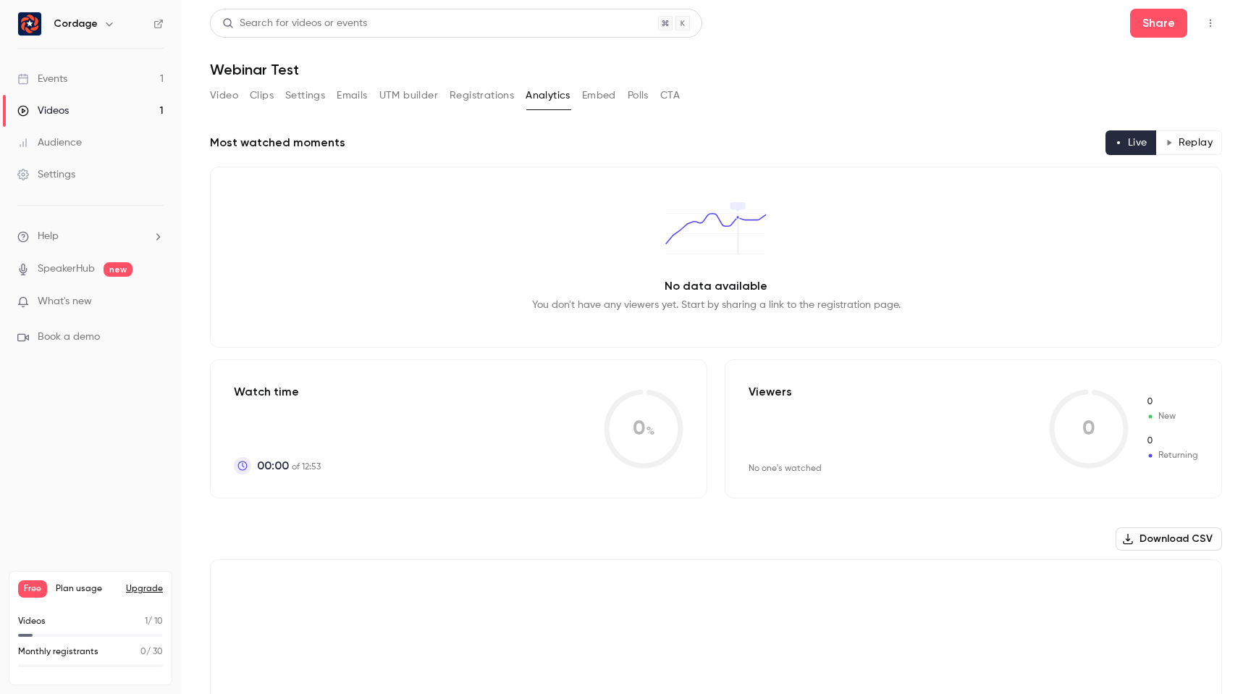
click at [598, 96] on button "Embed" at bounding box center [599, 95] width 34 height 23
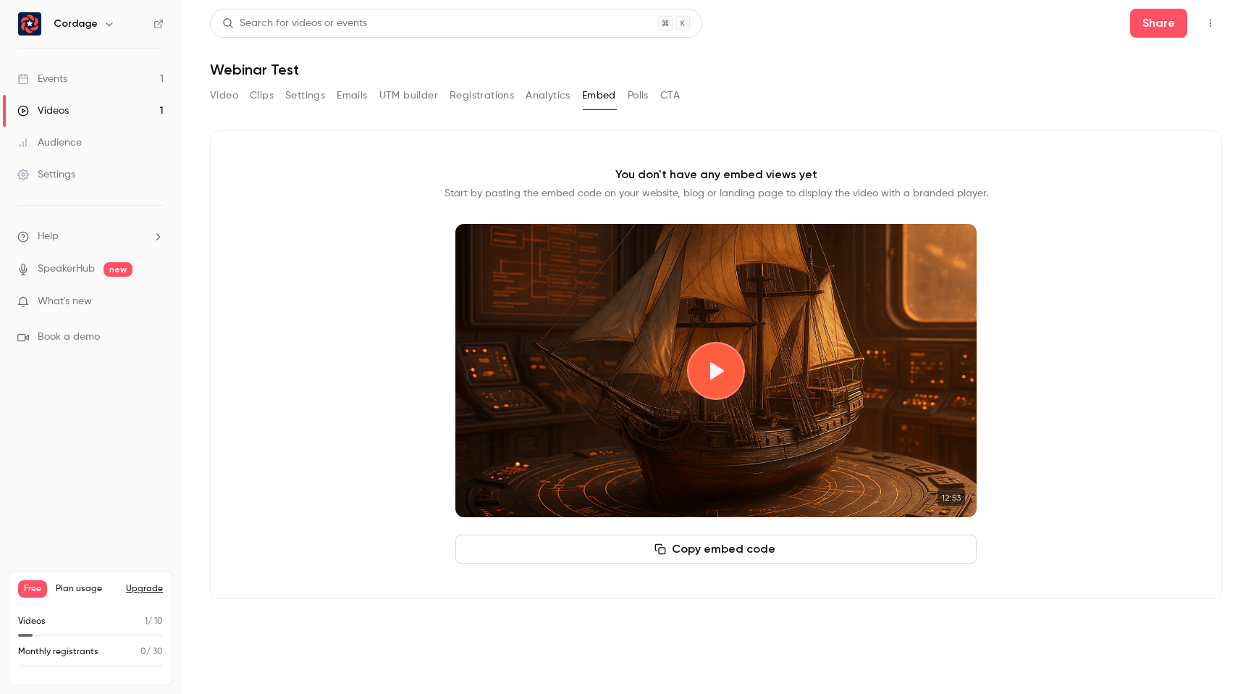
click at [718, 366] on button "Play video" at bounding box center [716, 371] width 58 height 58
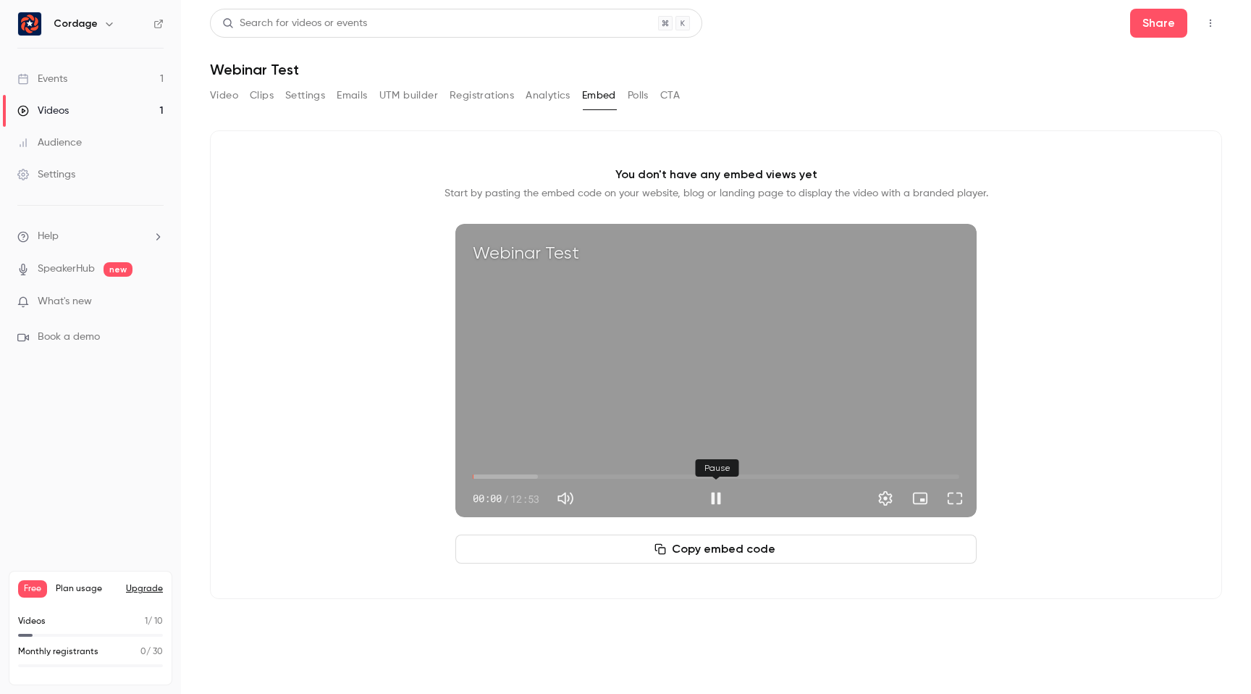
click at [721, 493] on button "Pause" at bounding box center [716, 498] width 29 height 29
type input "***"
click at [642, 94] on button "Polls" at bounding box center [638, 95] width 21 height 23
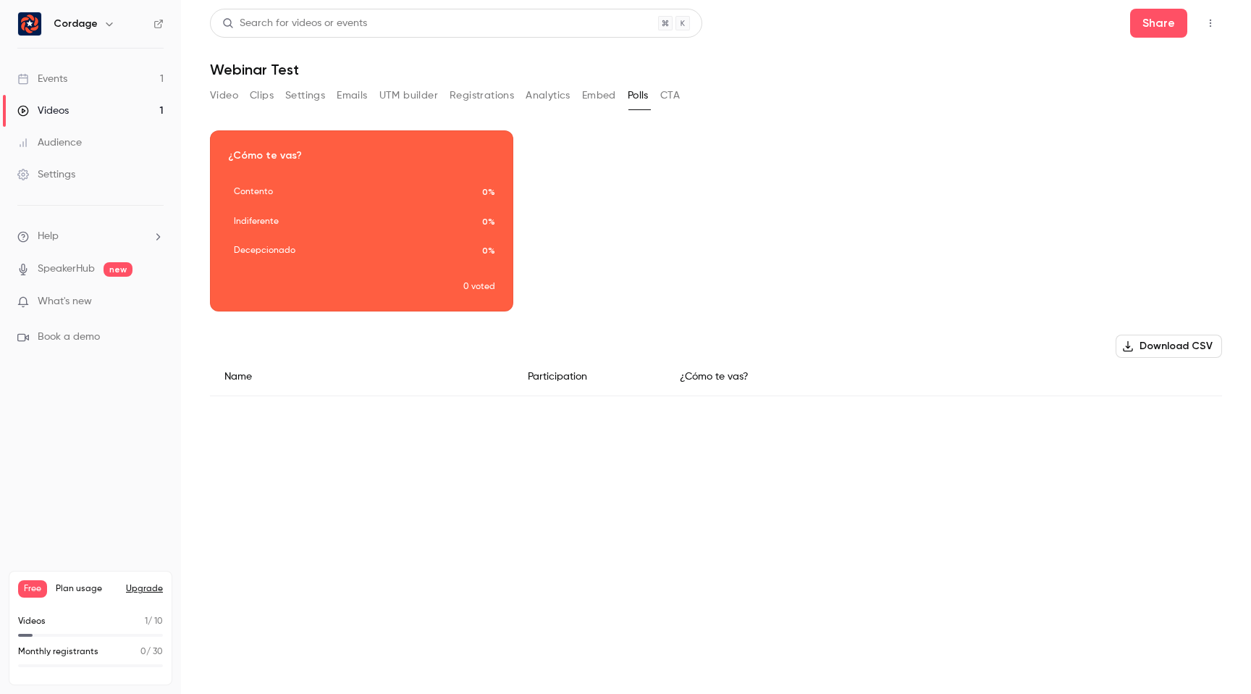
click at [680, 96] on button "CTA" at bounding box center [670, 95] width 20 height 23
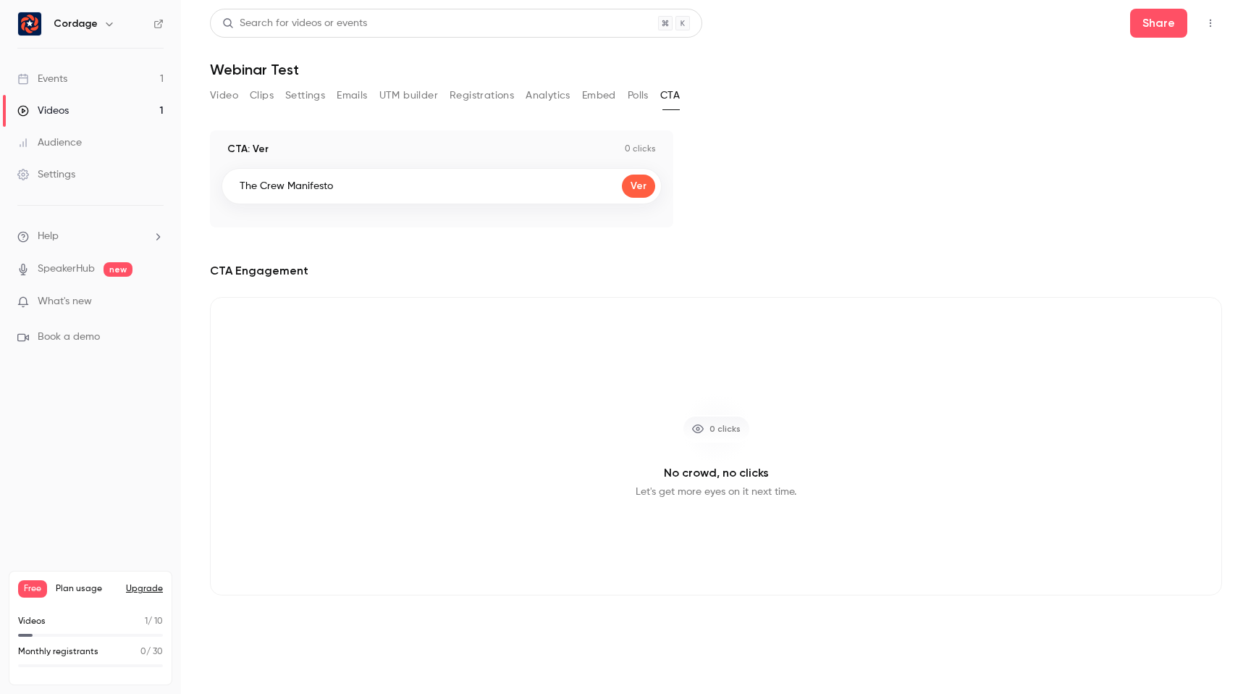
click at [217, 96] on button "Video" at bounding box center [224, 95] width 28 height 23
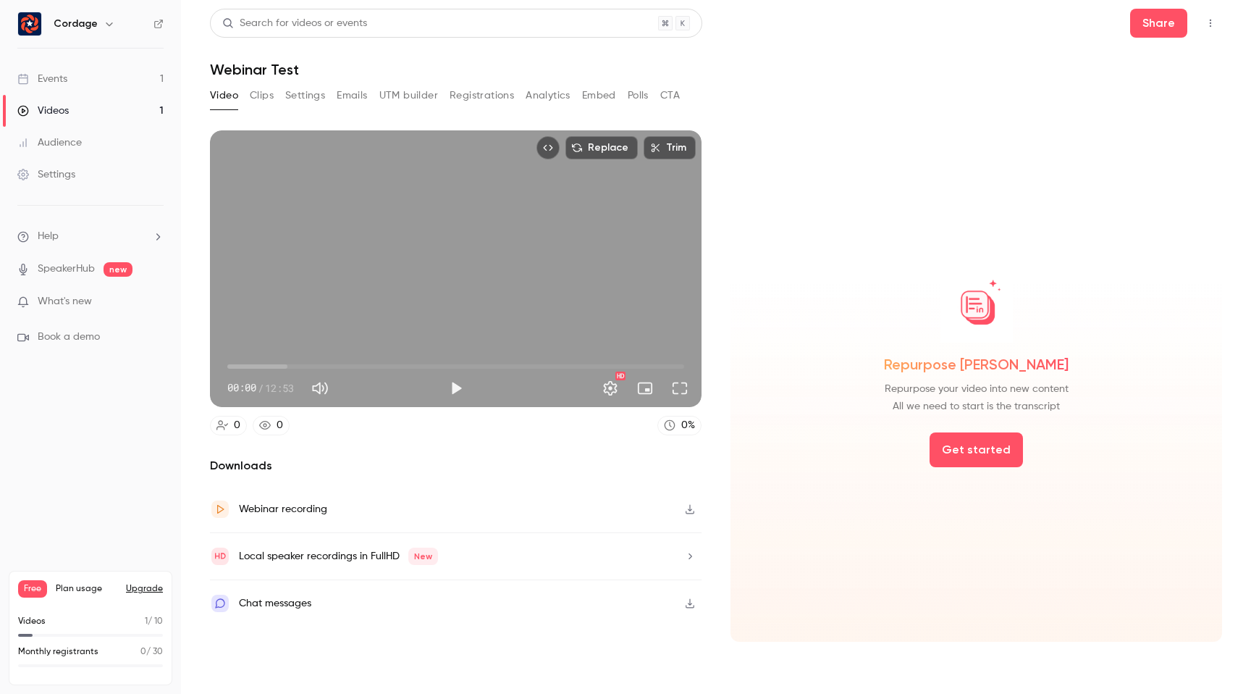
click at [76, 109] on link "Videos 1" at bounding box center [90, 111] width 181 height 32
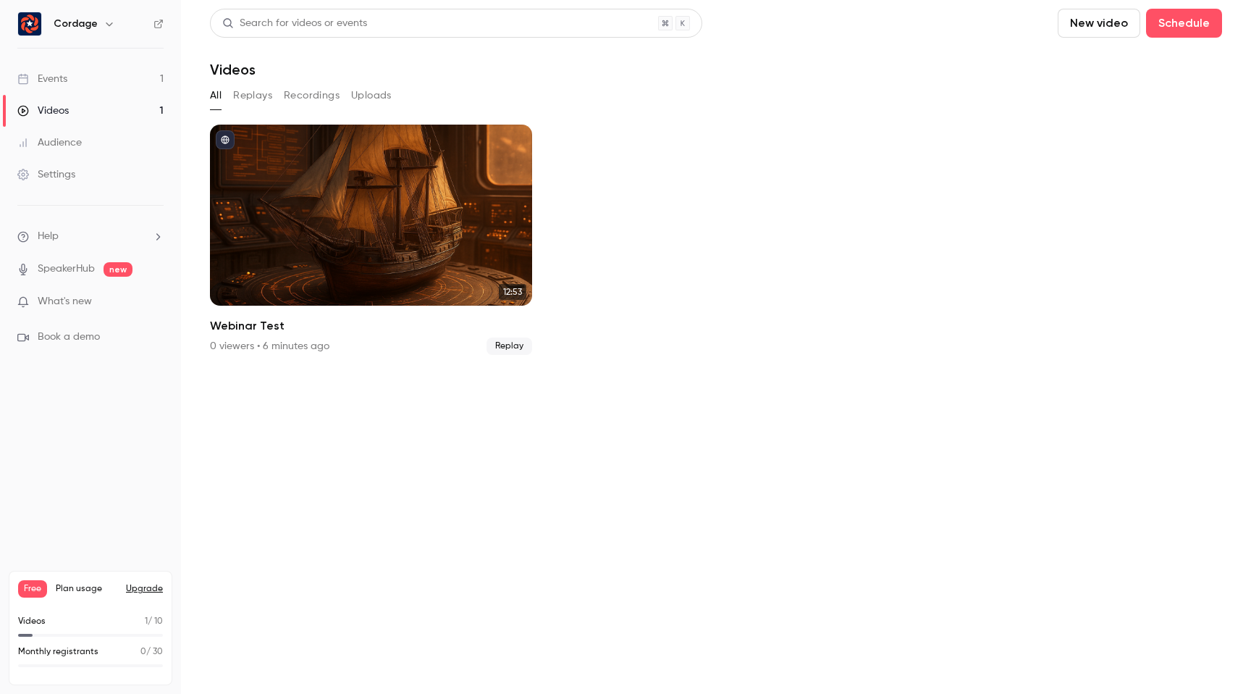
click at [62, 72] on div "Events" at bounding box center [42, 79] width 50 height 14
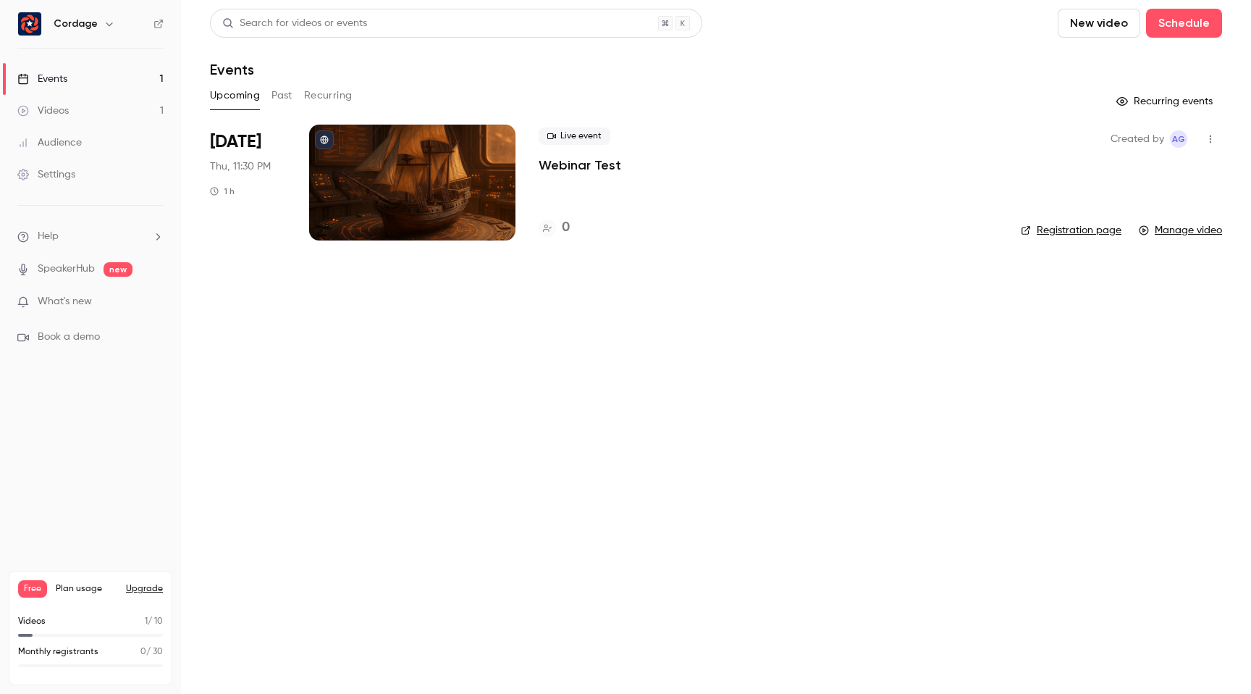
click at [284, 95] on button "Past" at bounding box center [282, 95] width 21 height 23
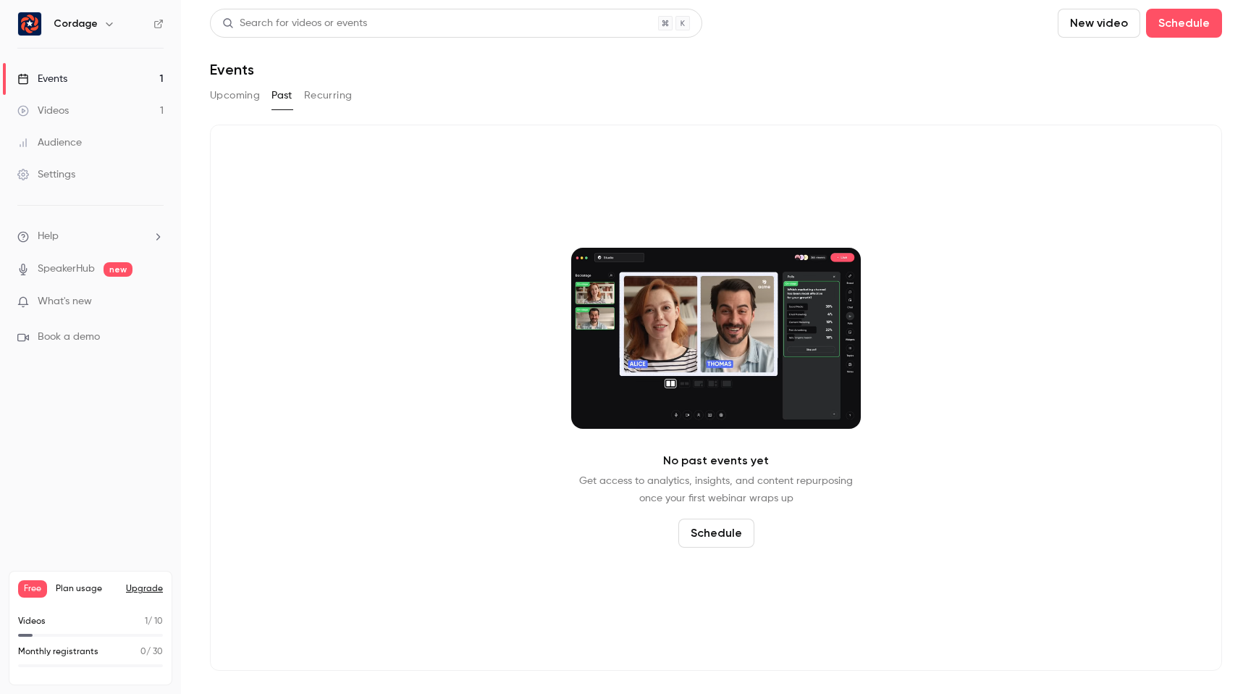
click at [326, 94] on button "Recurring" at bounding box center [328, 95] width 49 height 23
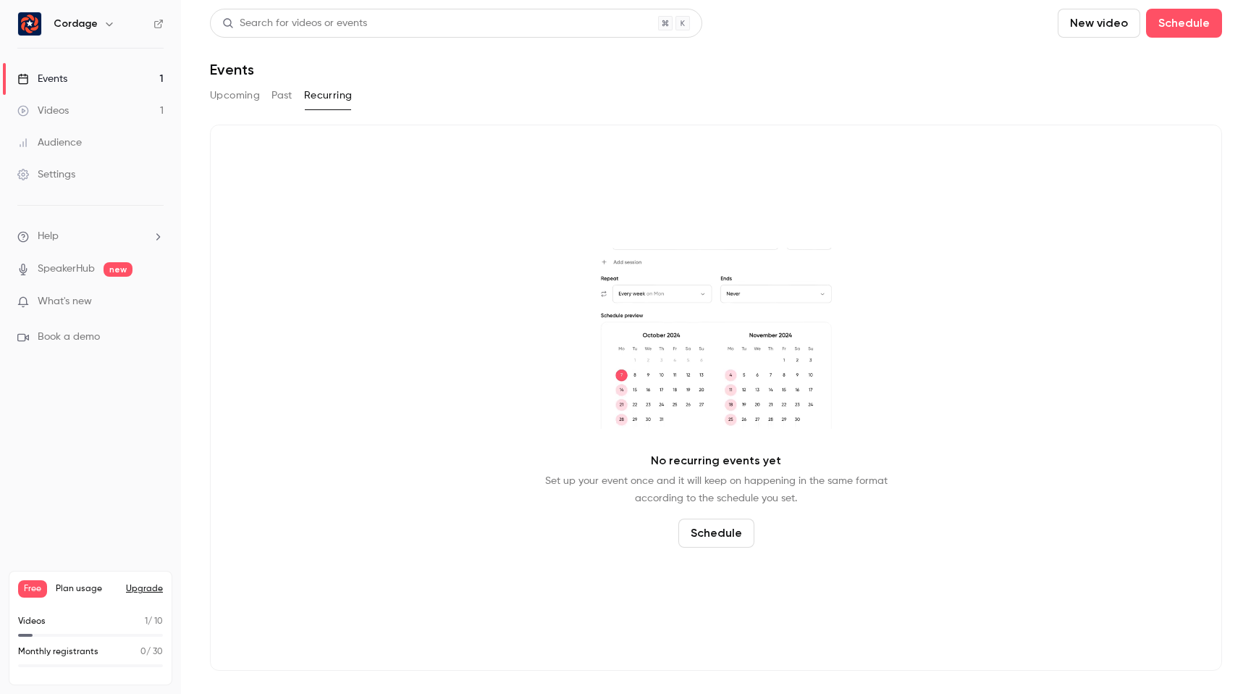
click at [238, 99] on button "Upcoming" at bounding box center [235, 95] width 50 height 23
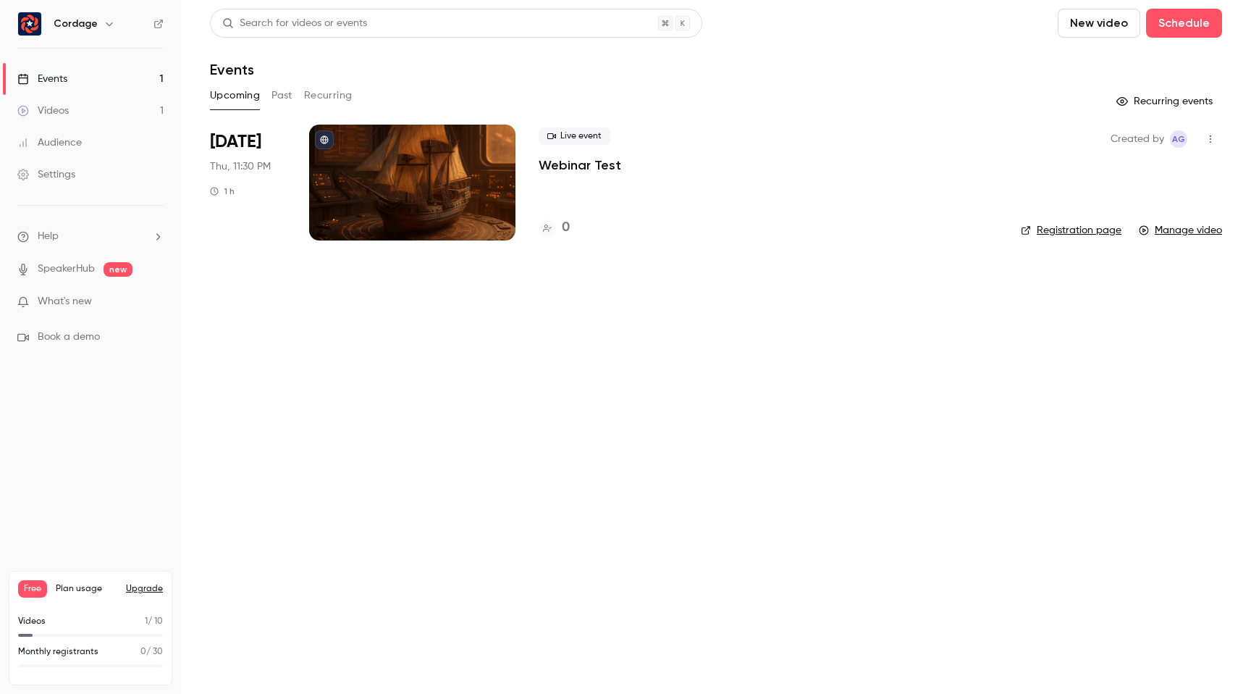
click at [1213, 138] on icon "button" at bounding box center [1211, 139] width 12 height 10
click at [776, 386] on div at bounding box center [625, 347] width 1251 height 694
click at [105, 28] on icon "button" at bounding box center [110, 24] width 12 height 12
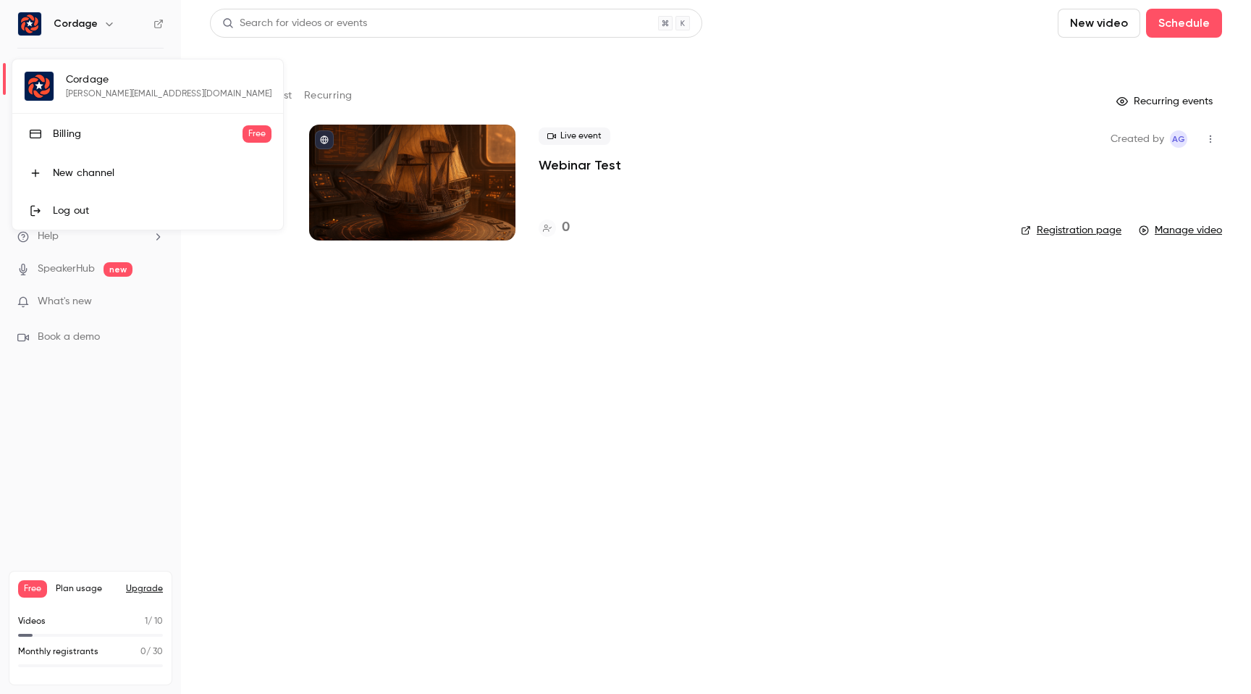
click at [91, 140] on div "Billing" at bounding box center [148, 134] width 190 height 14
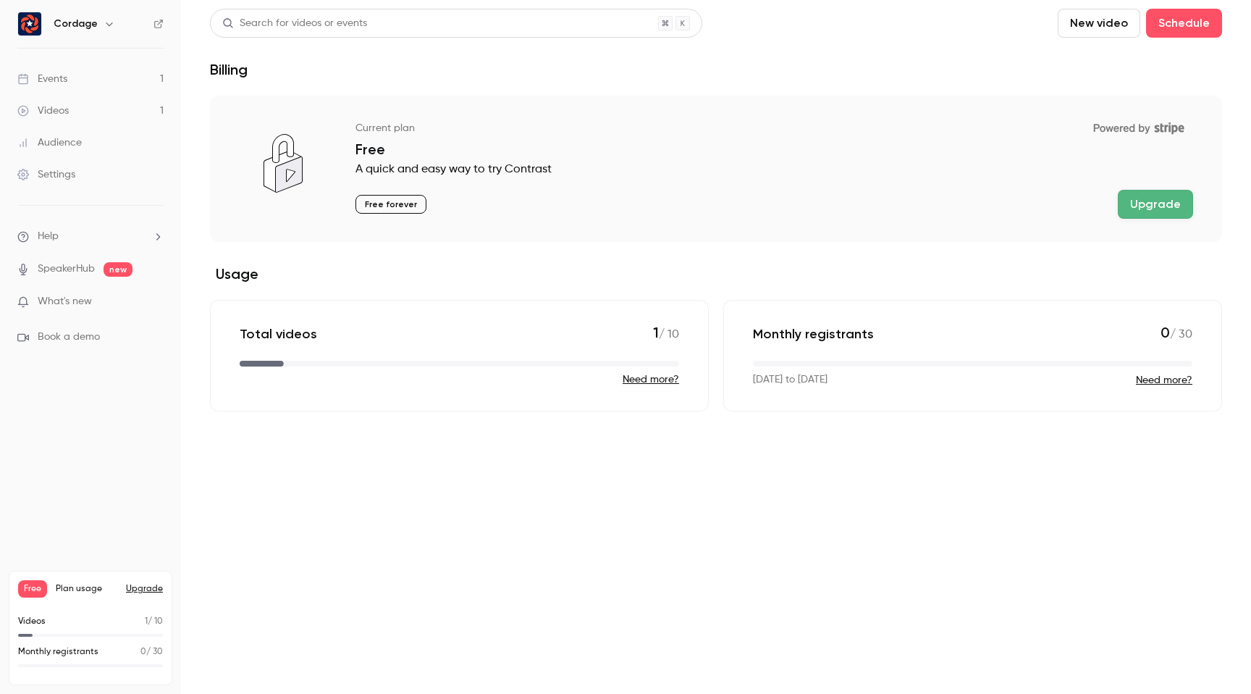
click at [1138, 211] on button "Upgrade" at bounding box center [1155, 204] width 75 height 29
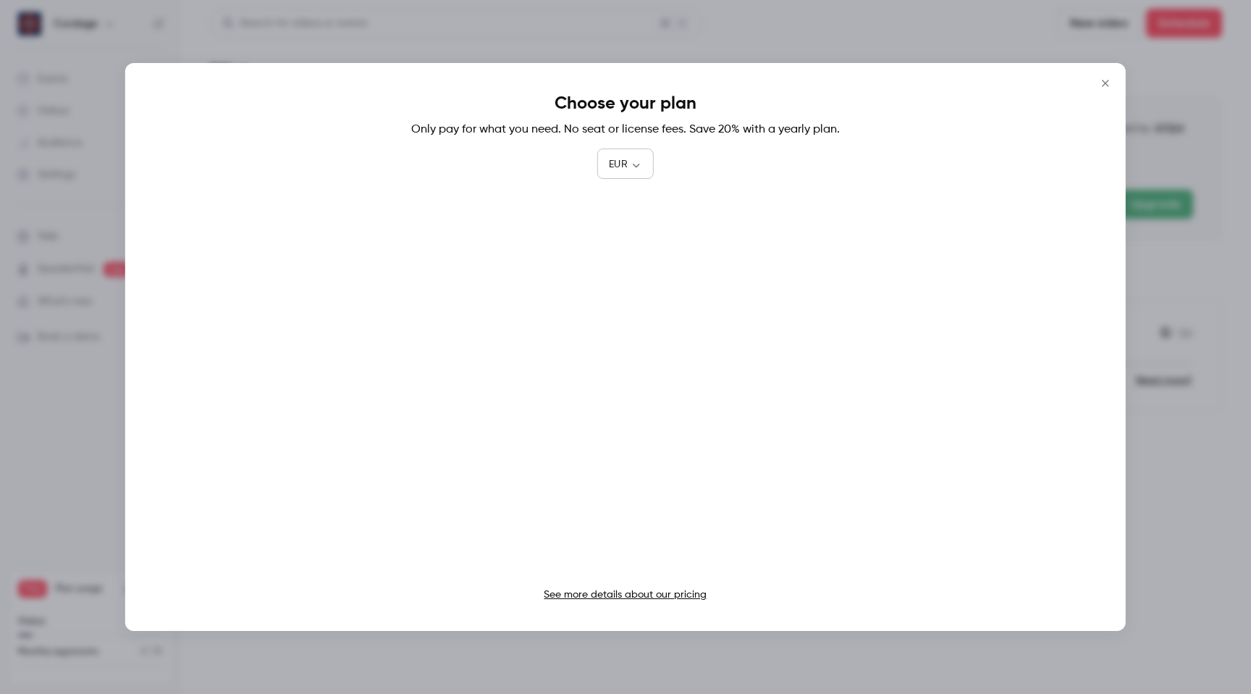
click at [632, 159] on body "Cordage Events 1 Videos 1 Audience Settings Help SpeakerHub new What's new Book…" at bounding box center [625, 347] width 1251 height 694
click at [629, 243] on li "USD" at bounding box center [625, 247] width 56 height 38
type input "***"
click at [608, 597] on link "See more details about our pricing" at bounding box center [625, 594] width 163 height 10
click at [1109, 78] on icon "Close" at bounding box center [1105, 83] width 17 height 12
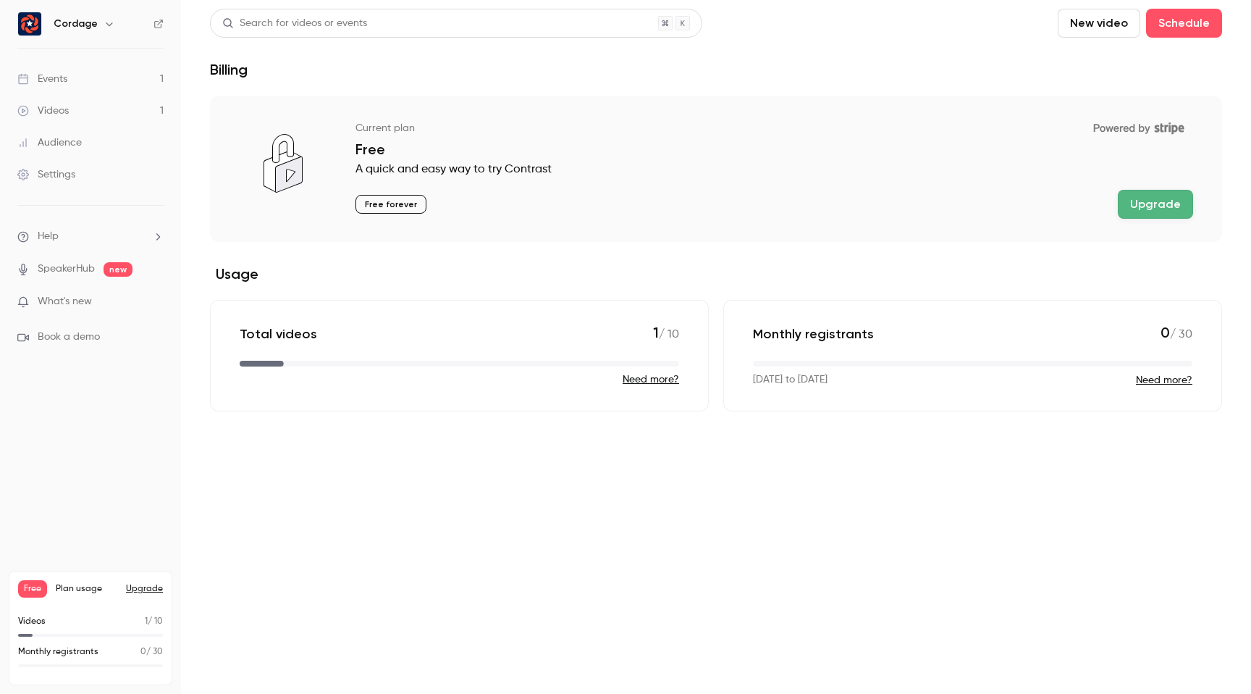
click at [55, 77] on div "Events" at bounding box center [42, 79] width 50 height 14
